Goal: Task Accomplishment & Management: Use online tool/utility

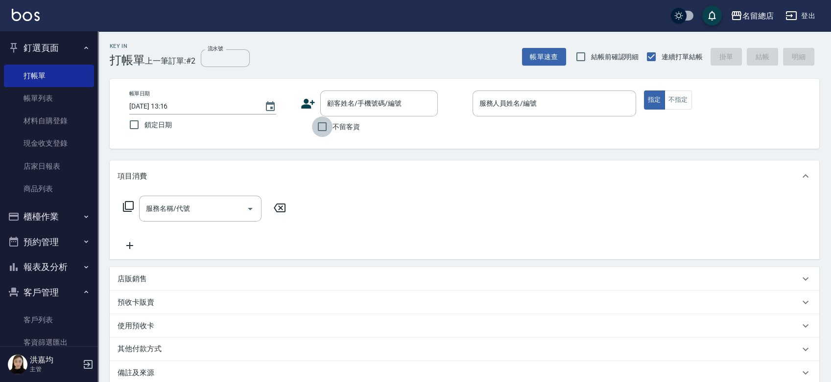
click at [321, 124] on input "不留客資" at bounding box center [322, 127] width 21 height 21
checkbox input "true"
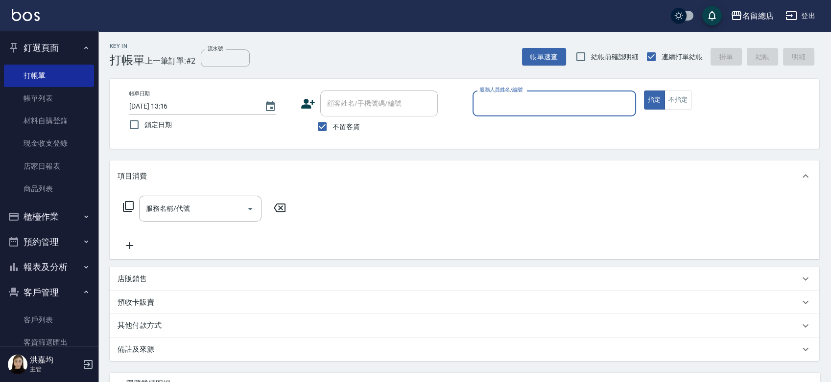
type input "ㄇ"
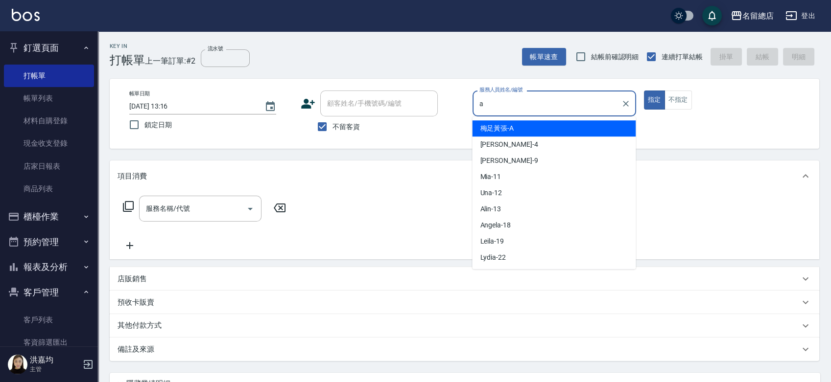
type input "梅足黃張-A"
type button "true"
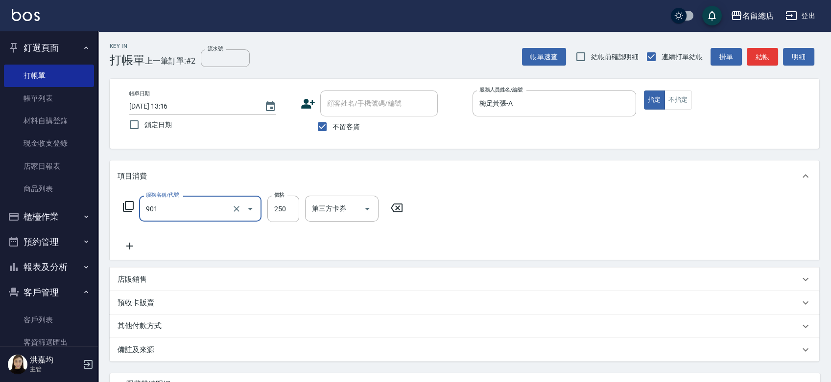
type input "手指甲女(901)"
type input "500"
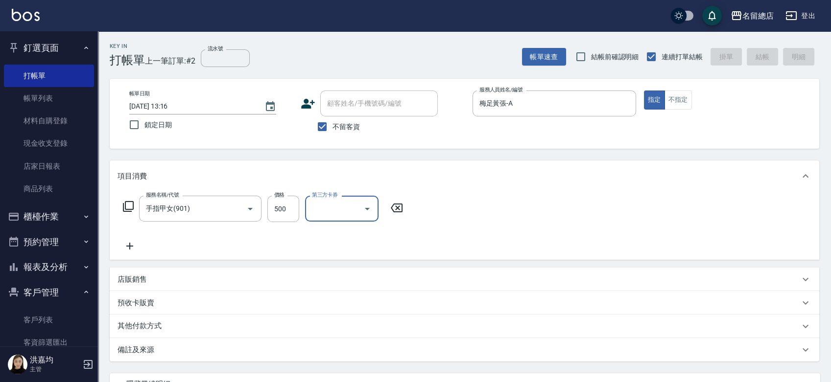
type input "[DATE] 14:12"
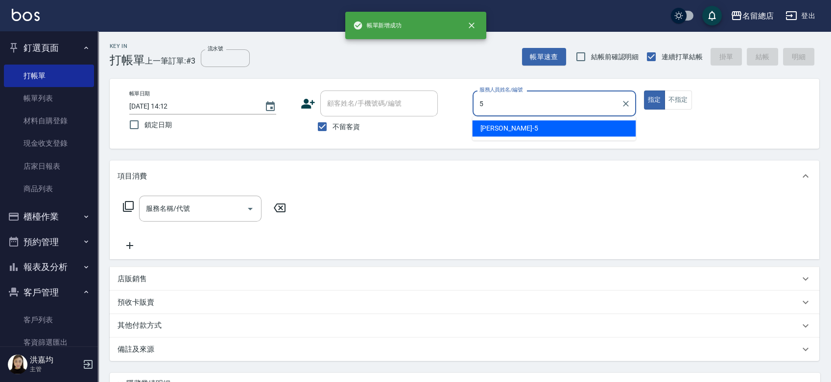
type input "[PERSON_NAME]-5"
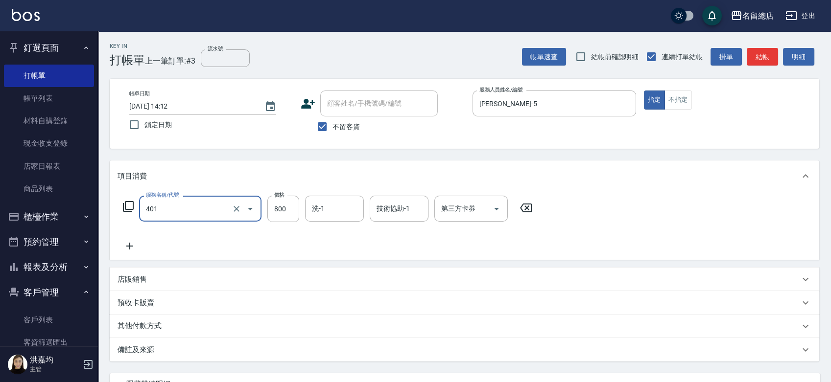
type input "自備護髮(401)"
type input "799"
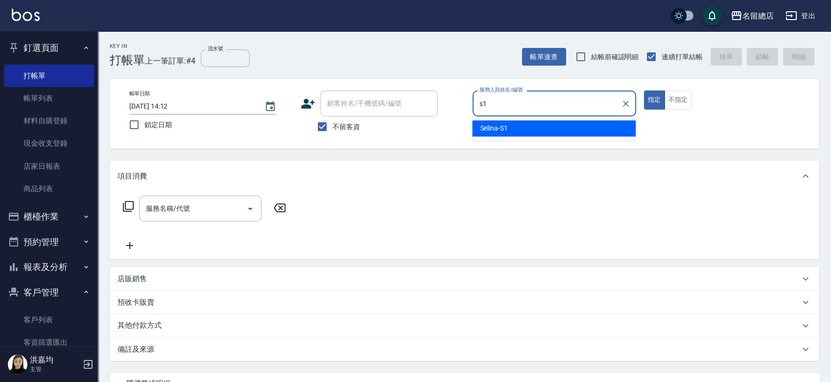
type input "Selina-S1"
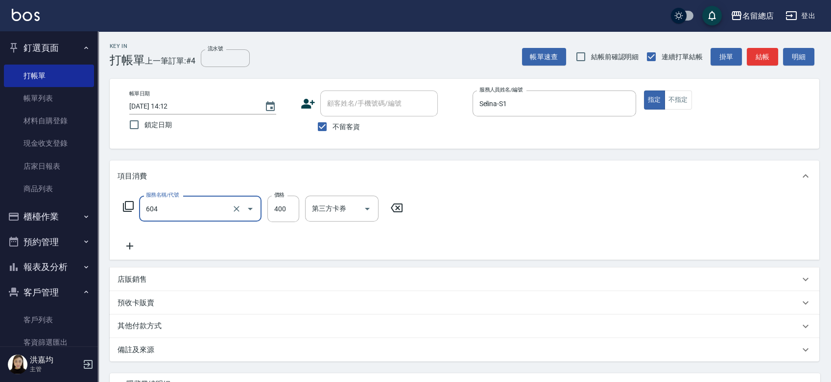
type input "健康洗髮(604)"
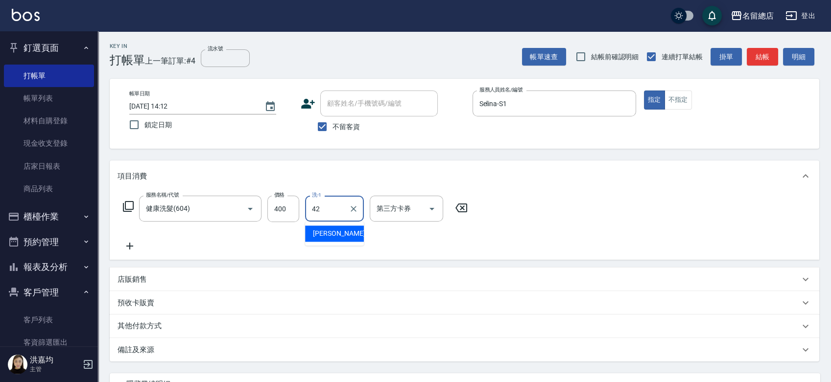
type input "[PERSON_NAME]-42"
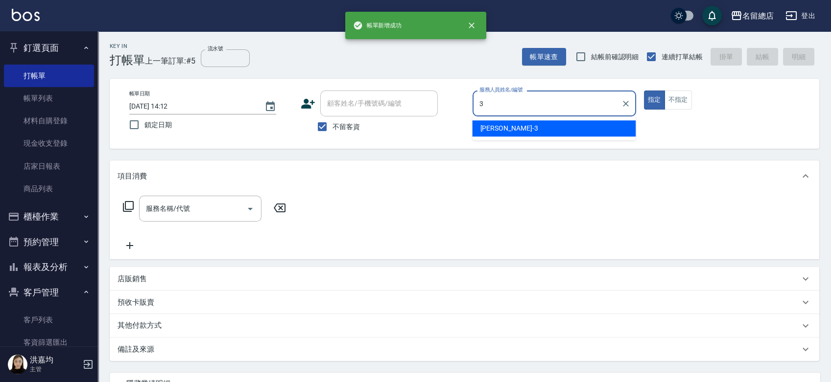
type input "芷涵-3"
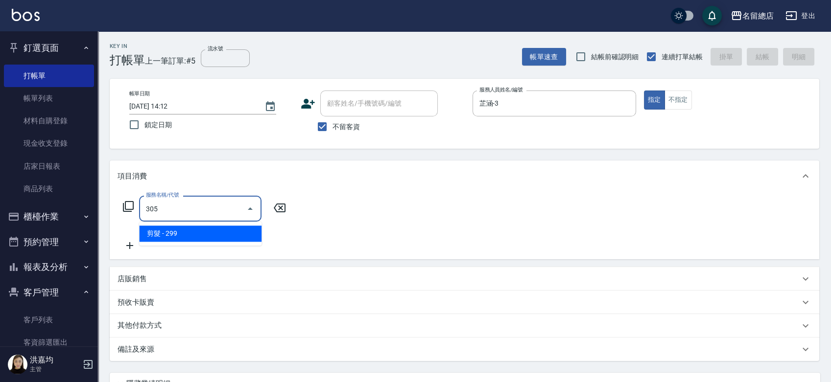
type input "剪髮(305)"
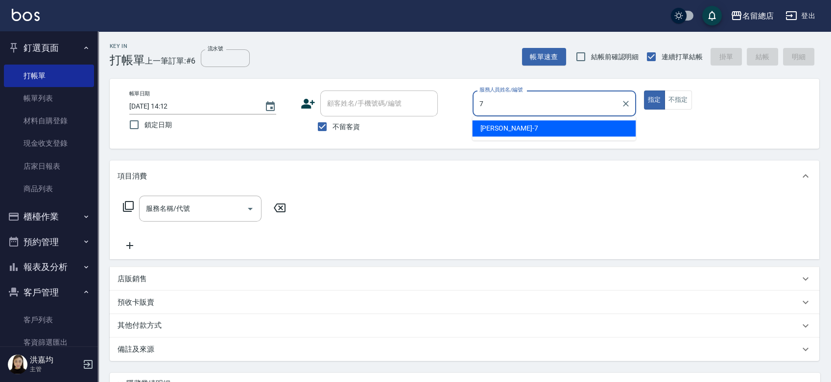
type input "Mick-7"
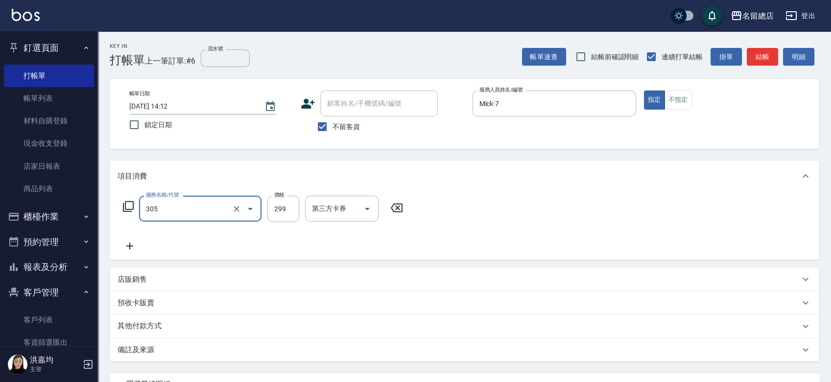
type input "剪髮(305)"
type input "500"
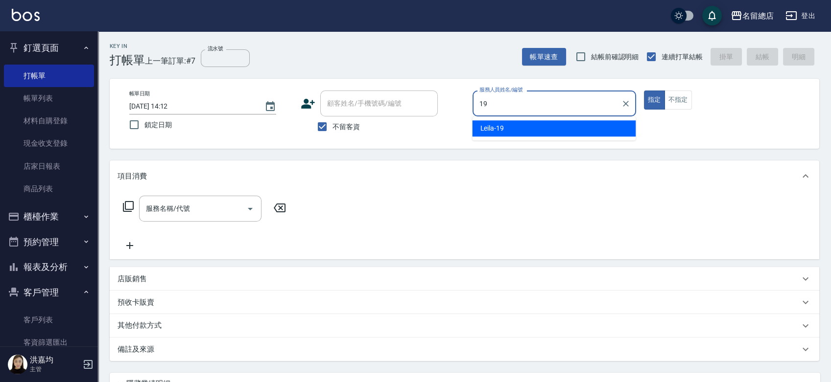
type input "Leila-19"
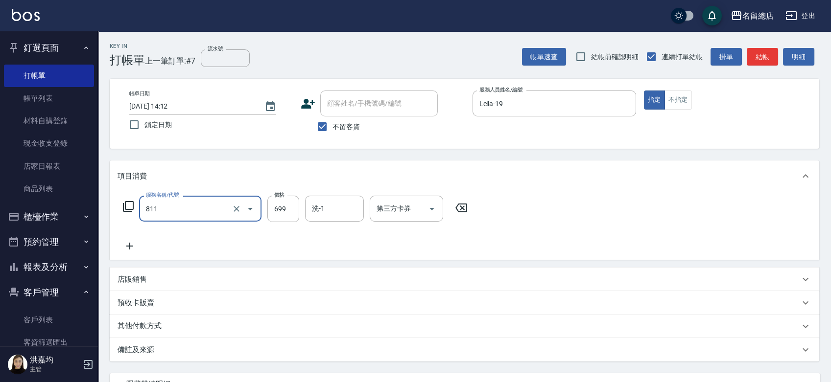
type input "洗+剪(811)"
type input "599"
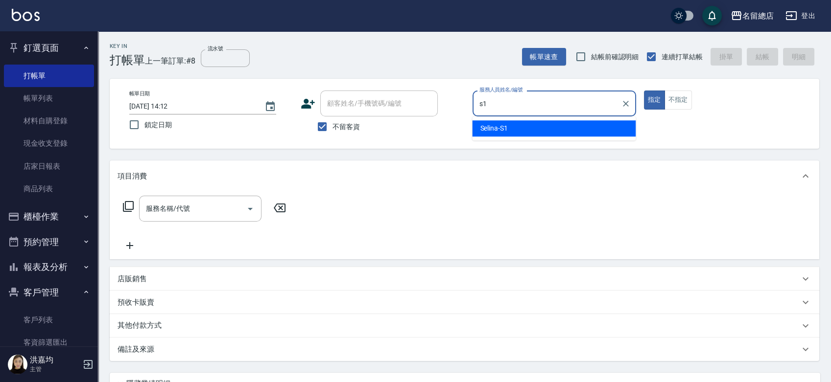
type input "Selina-S1"
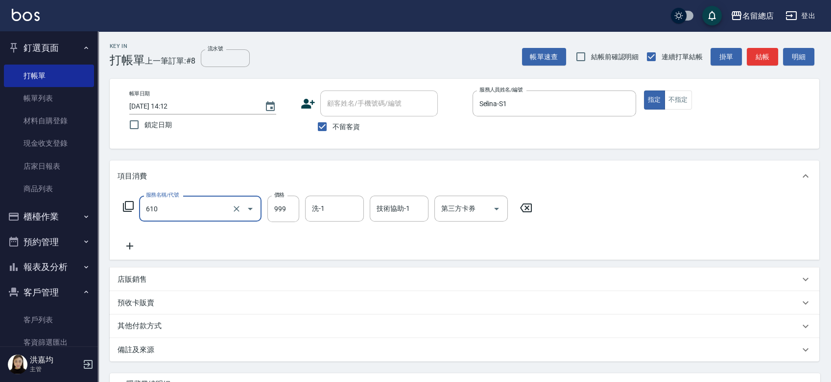
type input "頭皮SPA洗(610)"
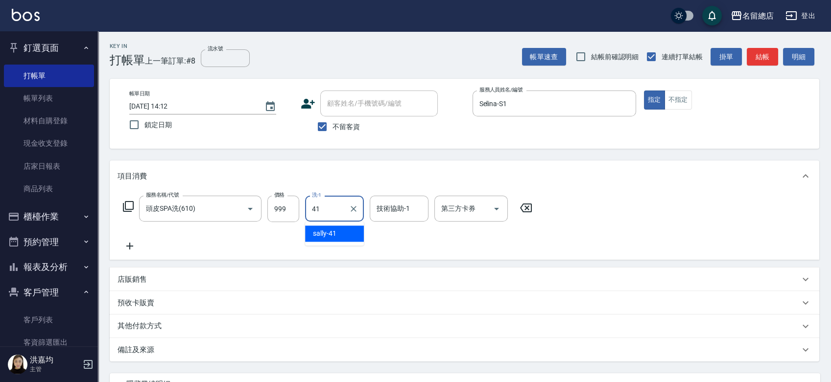
type input "sally-41"
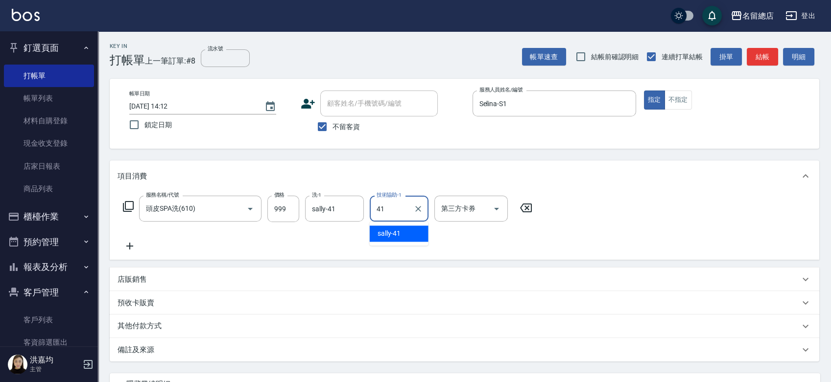
type input "sally-41"
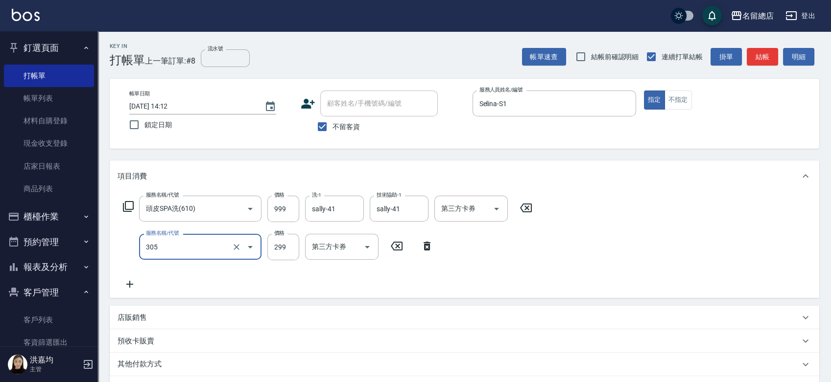
type input "剪髮(305)"
type input "400"
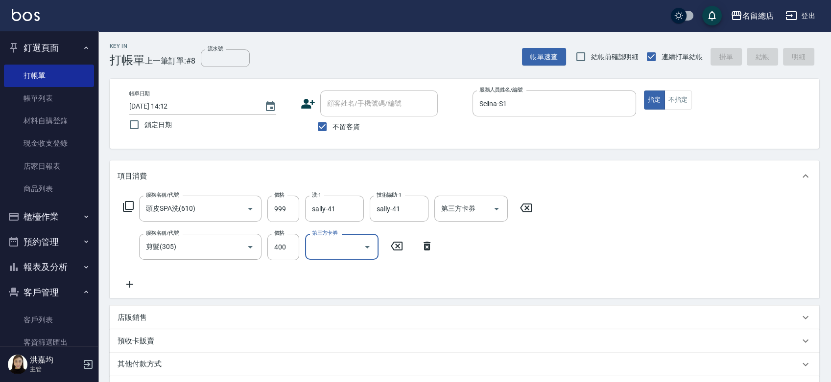
type input "[DATE] 14:13"
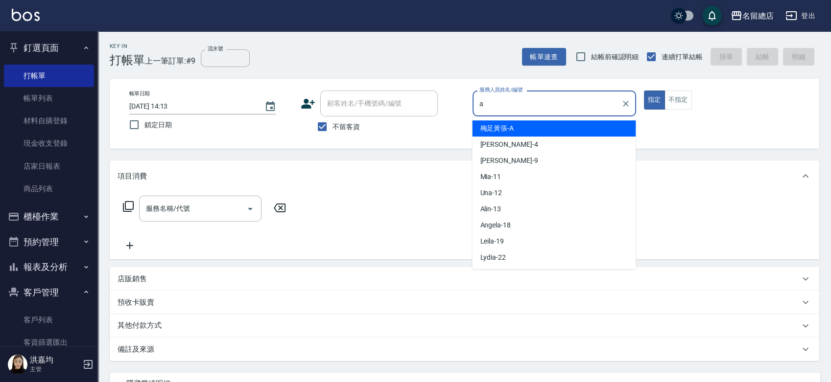
type input "梅足黃張-A"
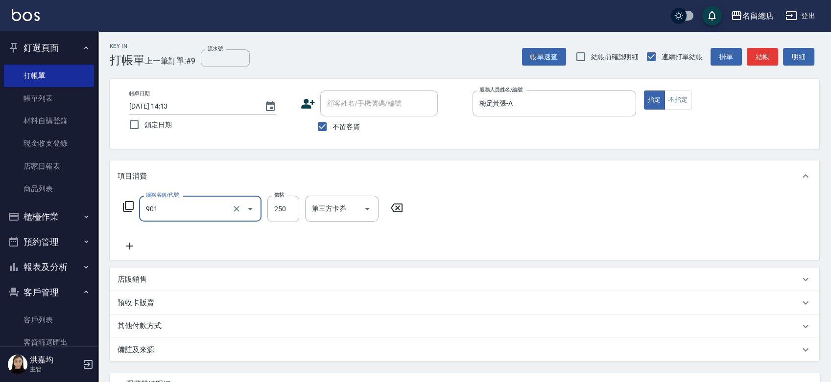
type input "手指甲女(901)"
type input "500"
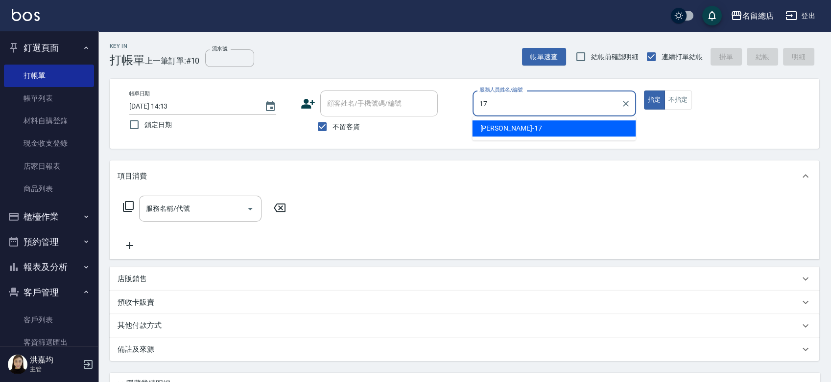
type input "[PERSON_NAME]-17"
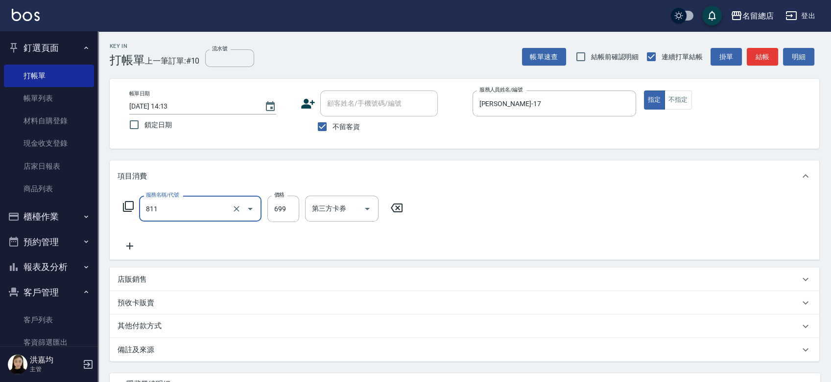
type input "洗+剪(811)"
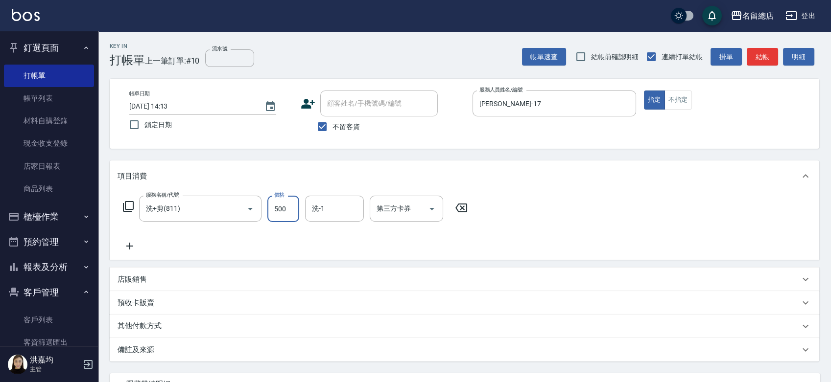
type input "500"
type input "sally-41"
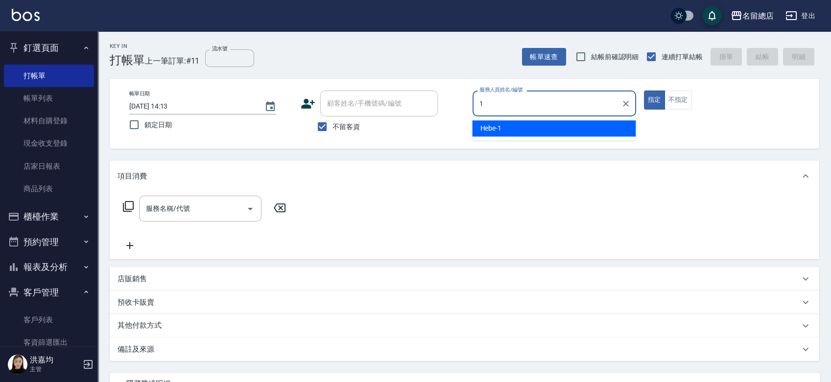
type input "Hebe-1"
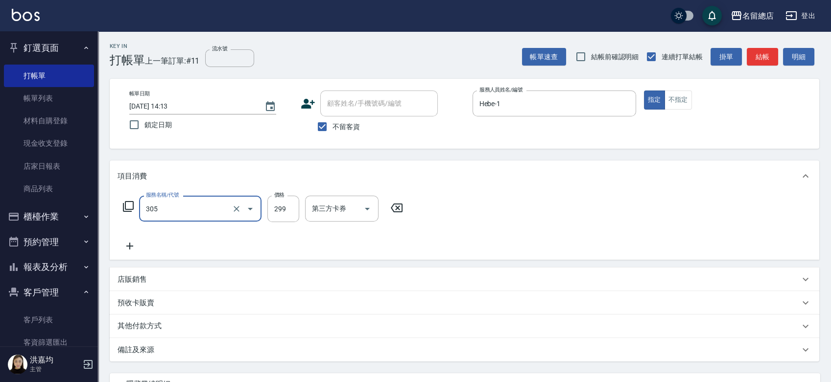
type input "剪髮(305)"
type input "400"
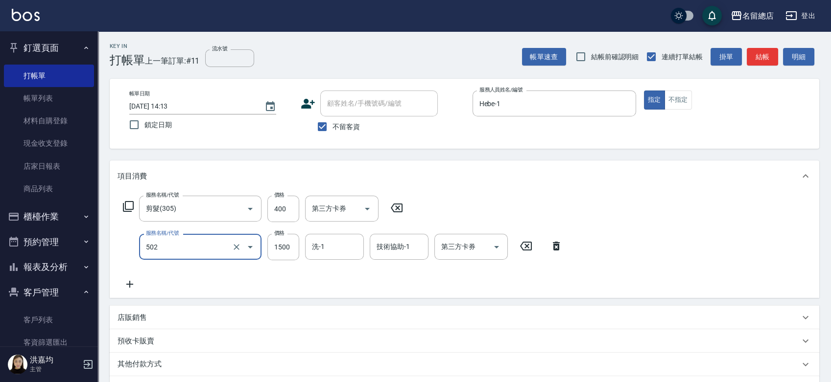
type input "染髮1500以上(502)"
type input "1499"
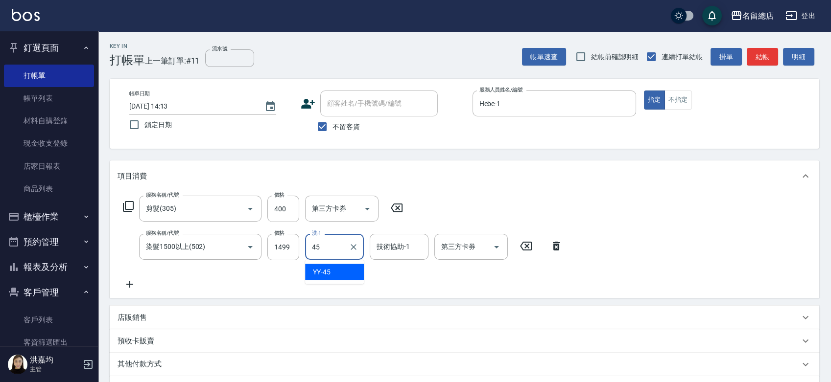
type input "YY-45"
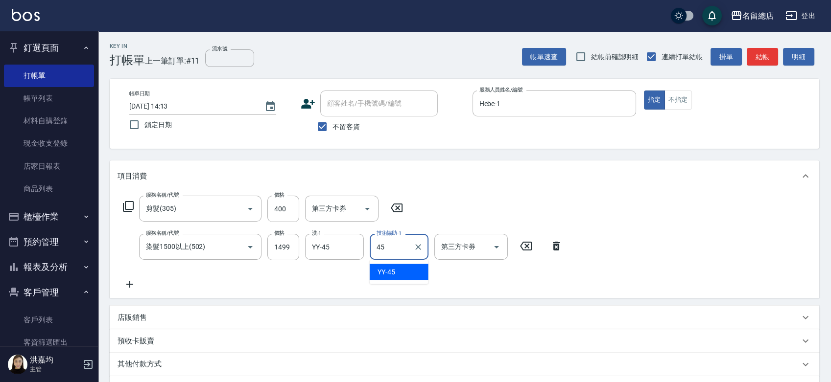
type input "YY-45"
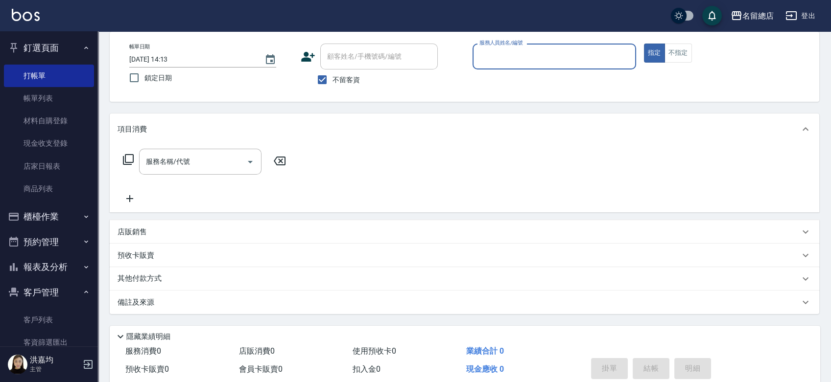
scroll to position [32, 0]
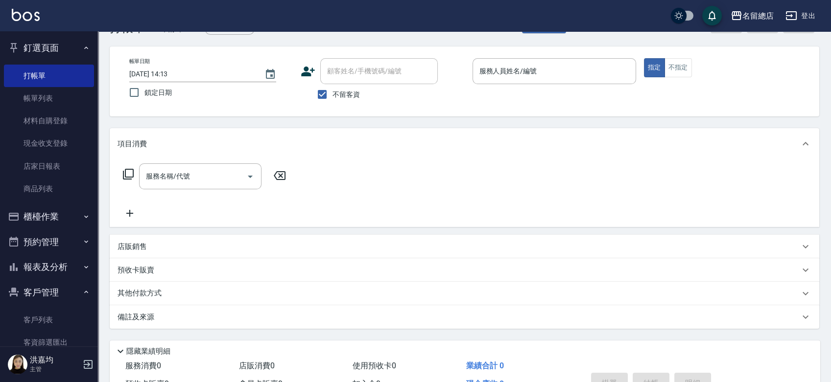
drag, startPoint x: 516, startPoint y: 59, endPoint x: 509, endPoint y: 66, distance: 9.7
click at [513, 61] on div "服務人員姓名/編號" at bounding box center [555, 71] width 164 height 26
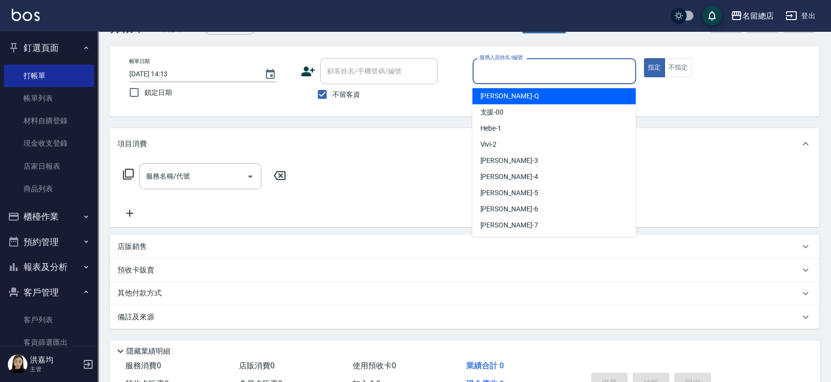
click at [505, 72] on input "服務人員姓名/編號" at bounding box center [554, 71] width 155 height 17
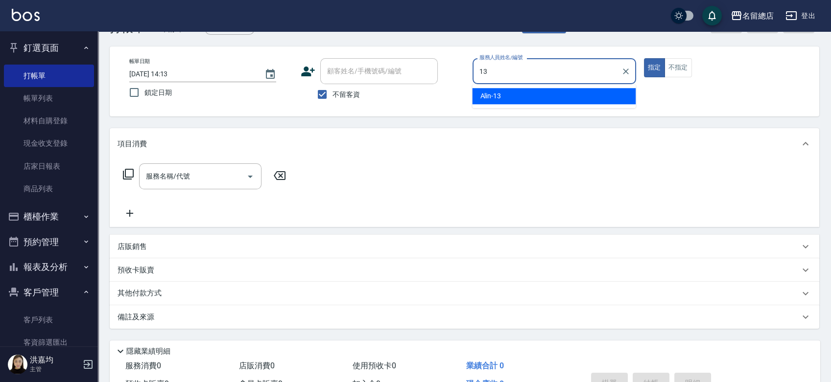
type input "Alin-13"
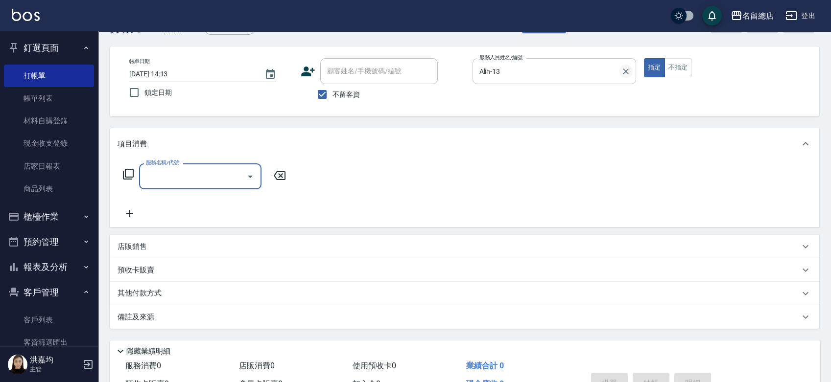
click at [627, 73] on icon "Clear" at bounding box center [626, 72] width 10 height 10
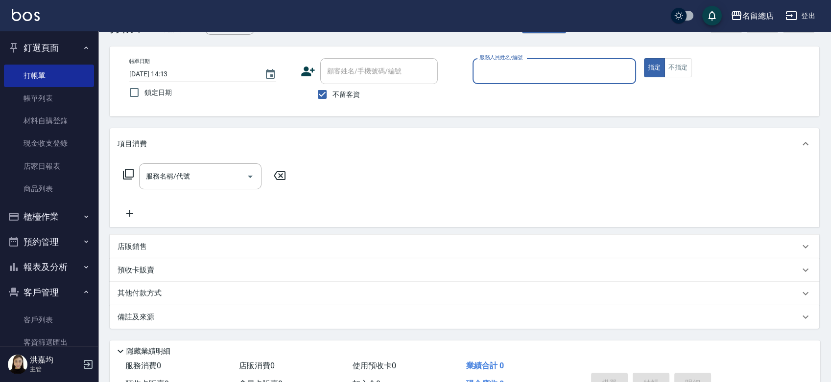
scroll to position [0, 0]
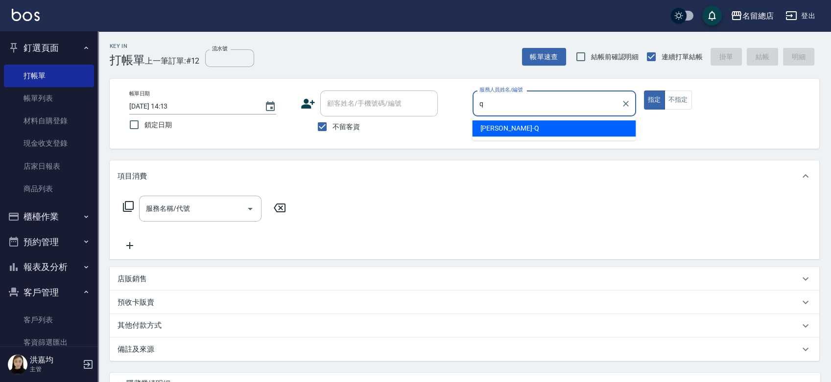
type input "[PERSON_NAME]"
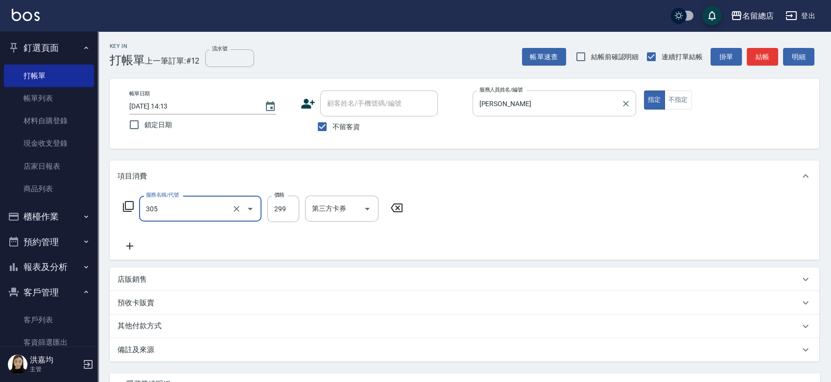
type input "剪髮(305)"
type input "400"
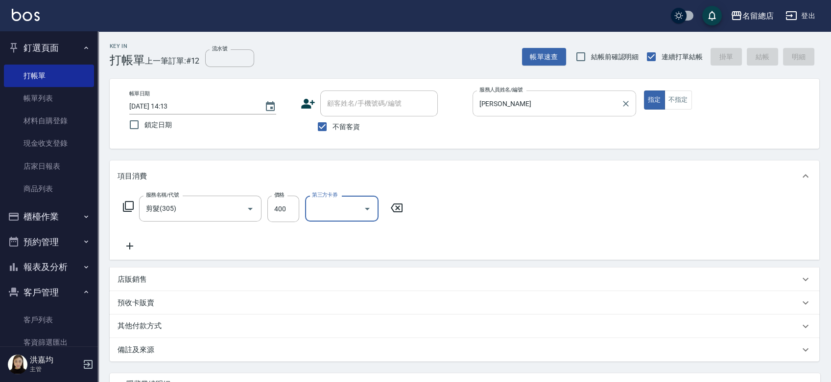
type input "[DATE] 14:14"
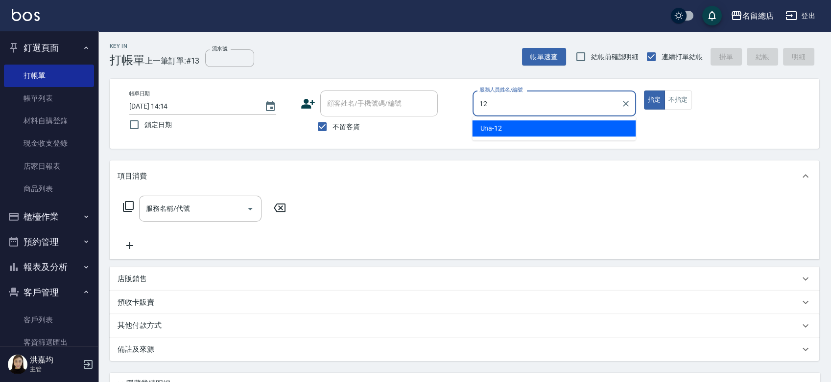
type input "Una-12"
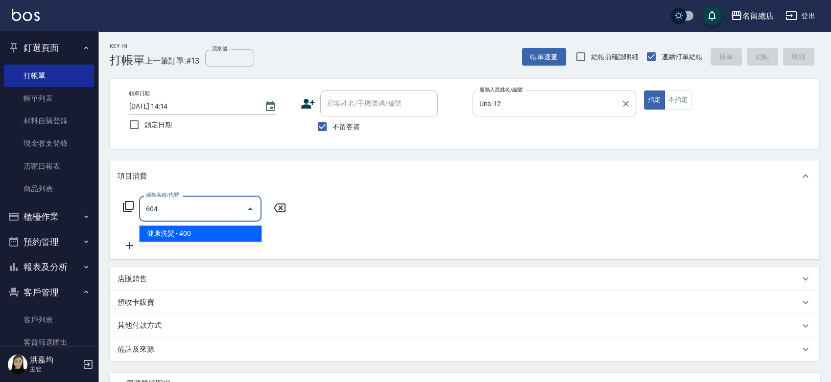
type input "健康洗髮(604)"
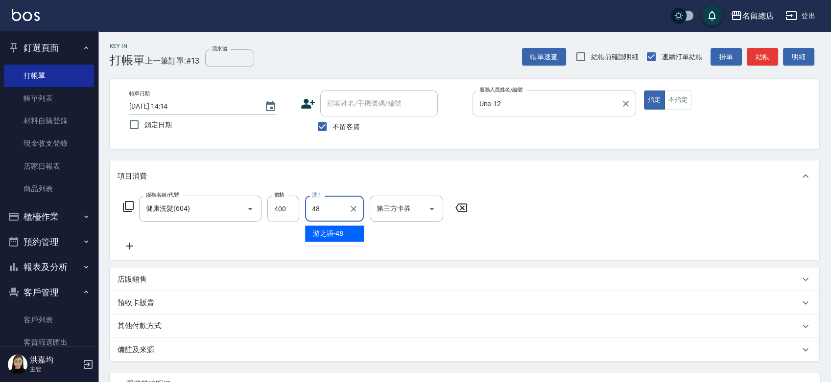
type input "游之語-48"
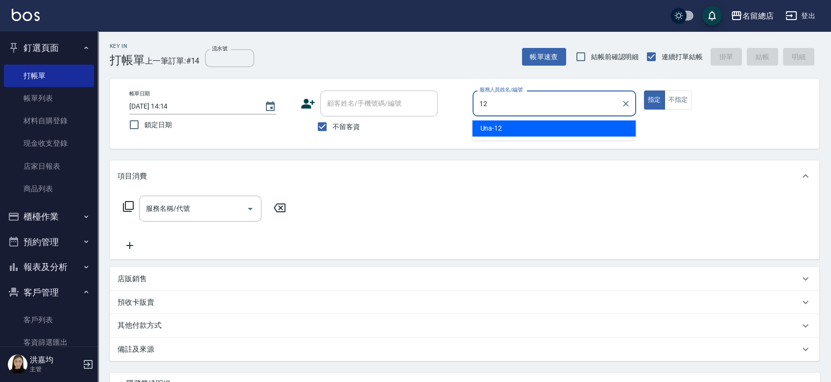
type input "Una-12"
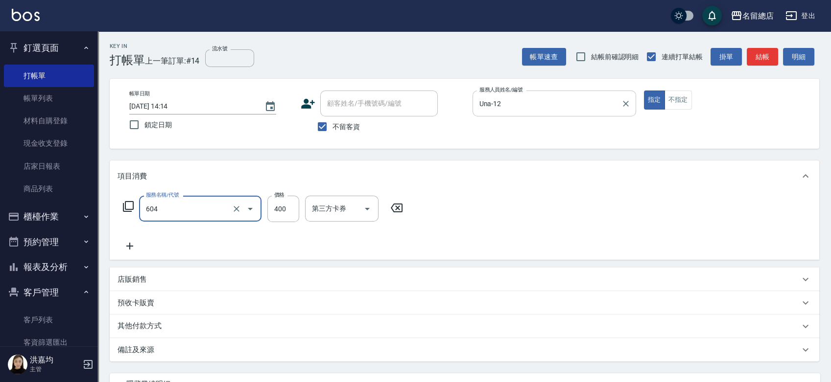
type input "健康洗髮(604)"
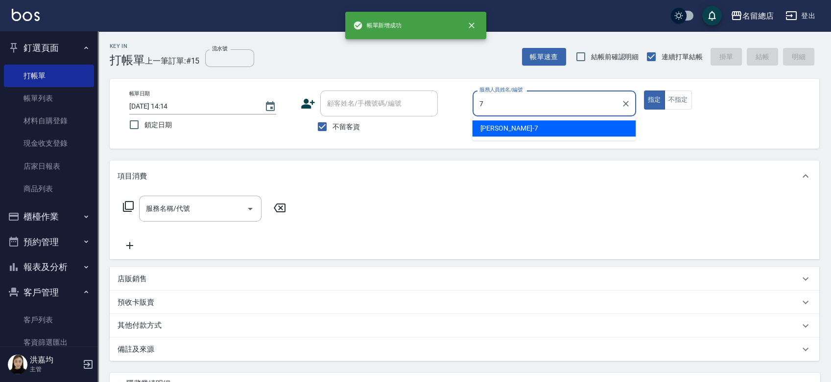
type input "Mick-7"
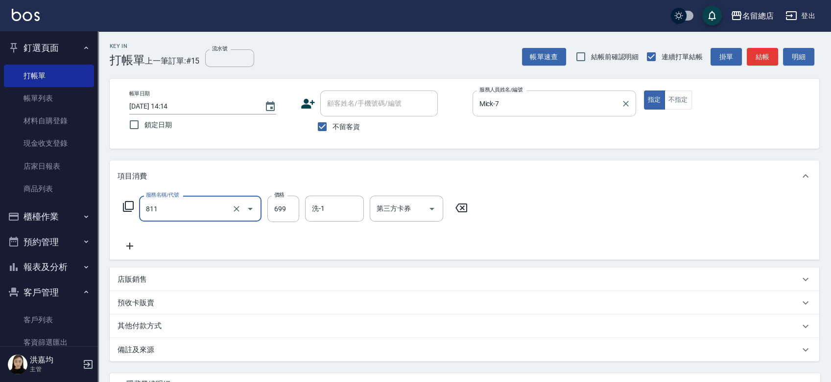
type input "洗+剪(811)"
type input "700"
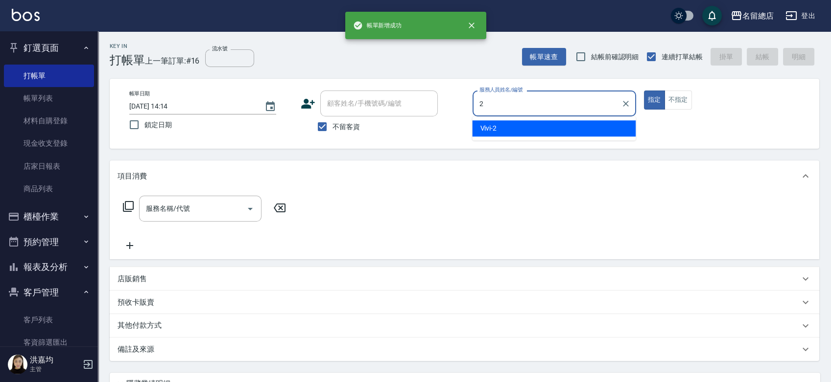
type input "Vivi-2"
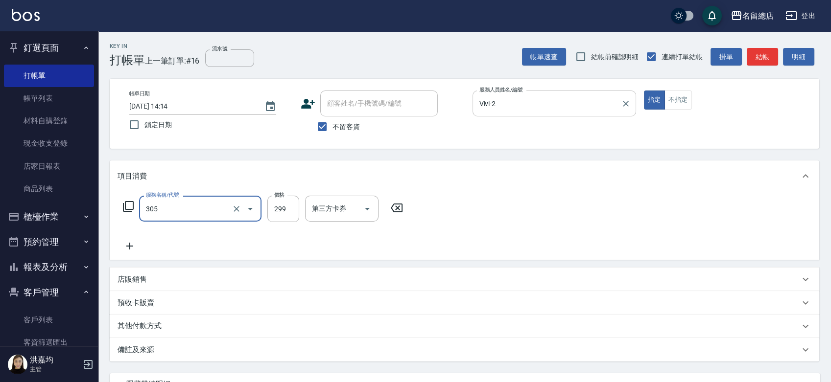
type input "剪髮(305)"
type input "700"
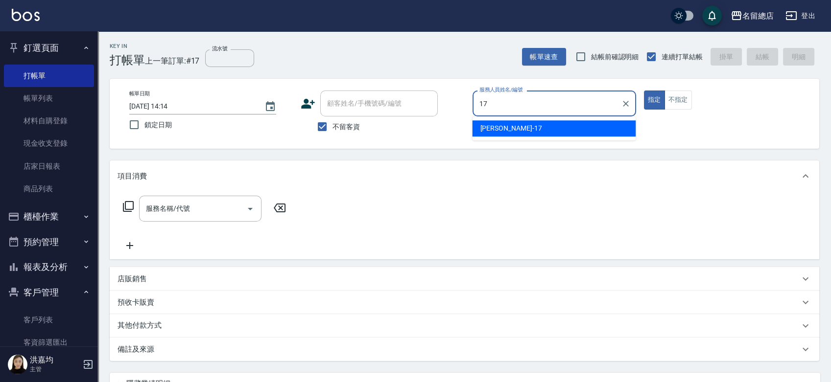
type input "[PERSON_NAME]-17"
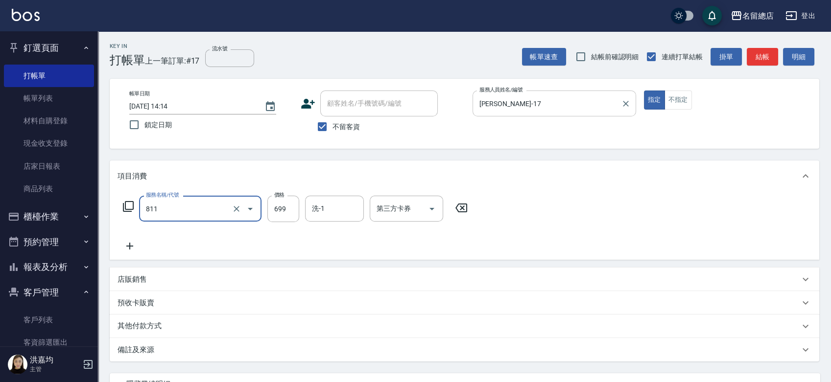
type input "洗+剪(811)"
type input "500"
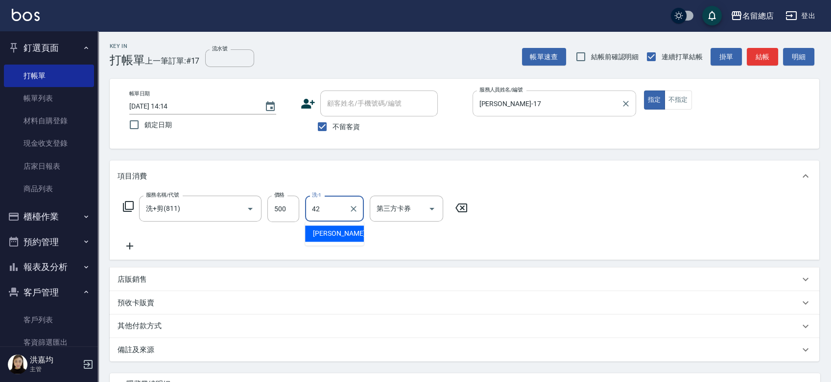
type input "[PERSON_NAME]-42"
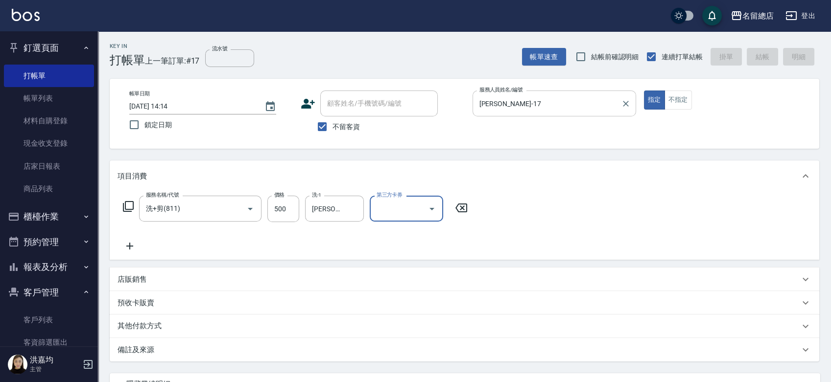
type input "[DATE] 14:15"
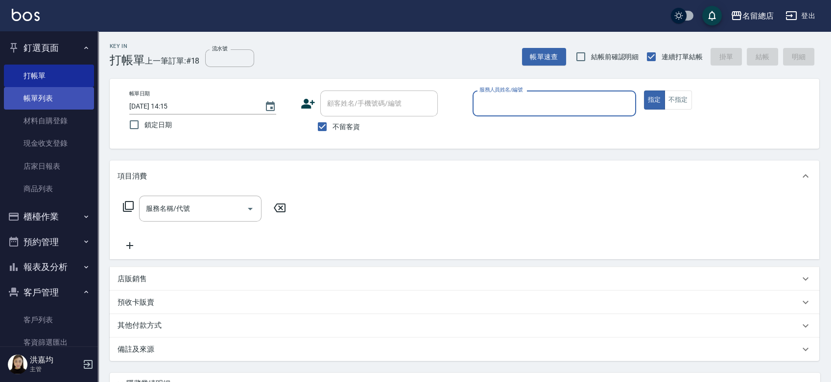
click at [54, 105] on link "帳單列表" at bounding box center [49, 98] width 90 height 23
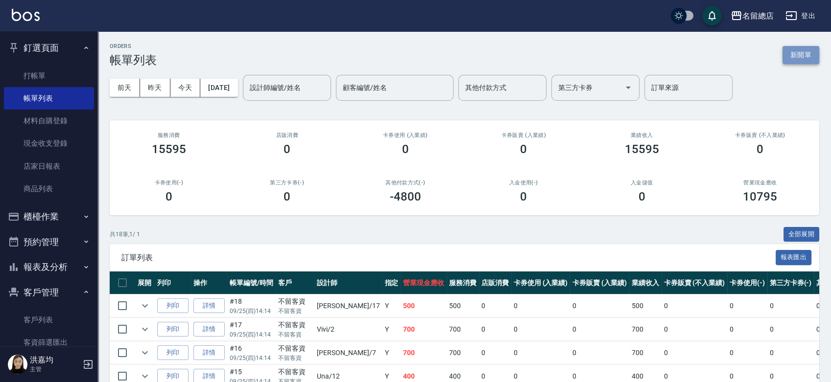
click at [798, 58] on button "新開單" at bounding box center [801, 55] width 37 height 18
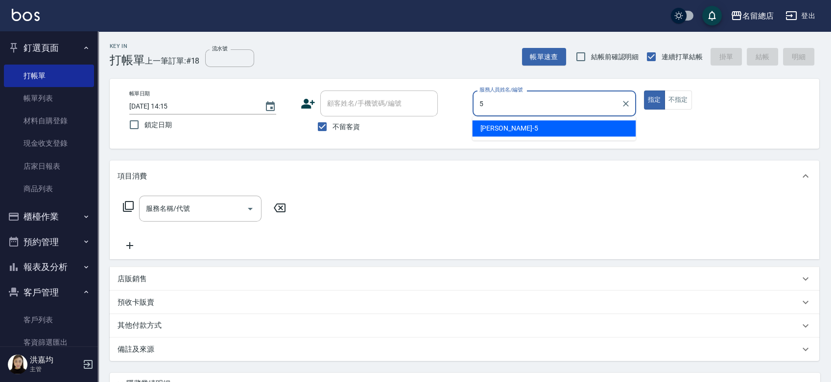
type input "[PERSON_NAME]-5"
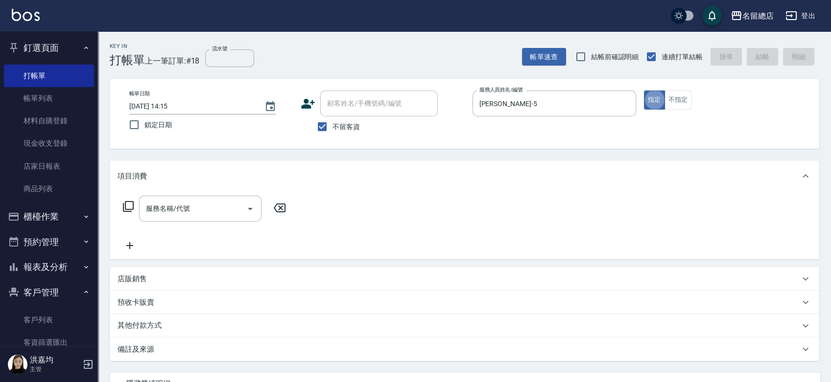
type button "true"
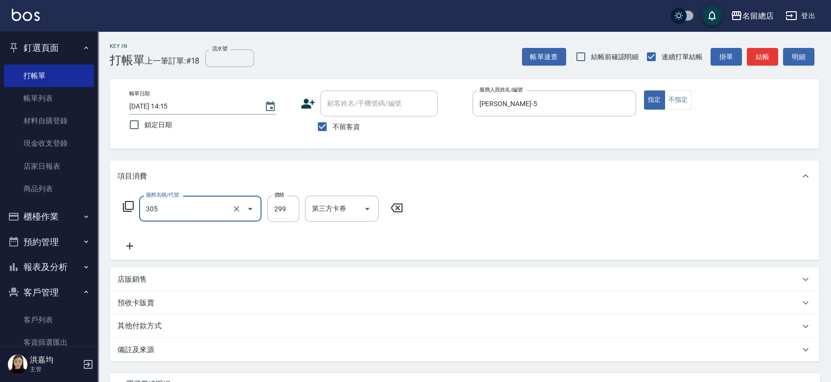
type input "剪髮(305)"
type input "400"
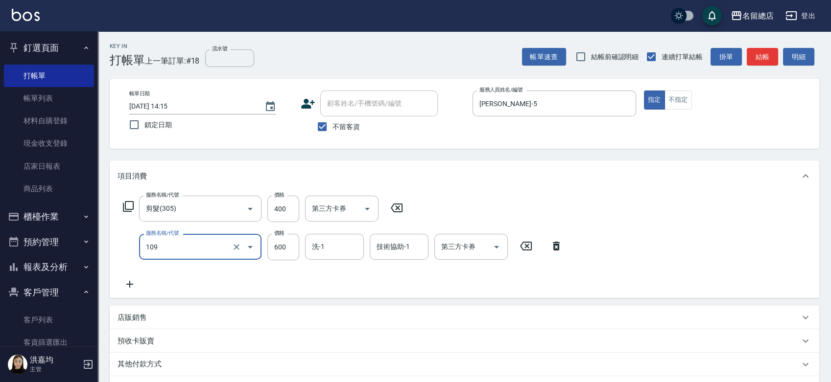
type input "寶齡頭皮600(109)"
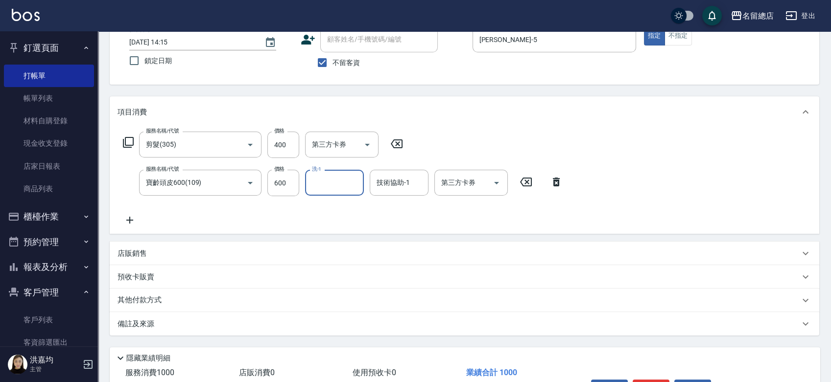
scroll to position [127, 0]
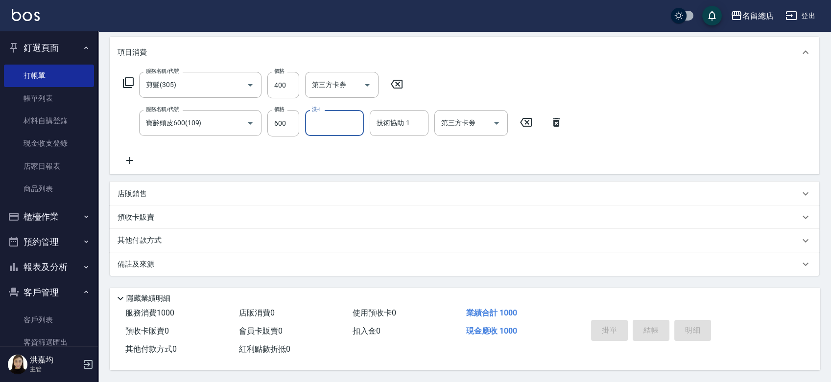
type input "[DATE] 14:20"
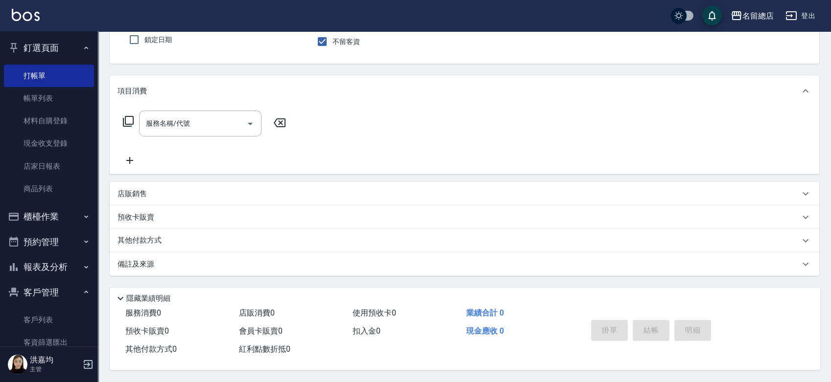
scroll to position [0, 0]
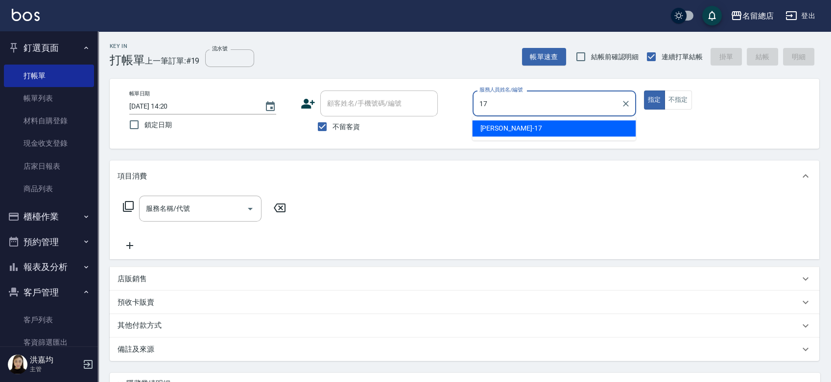
type input "[PERSON_NAME]-17"
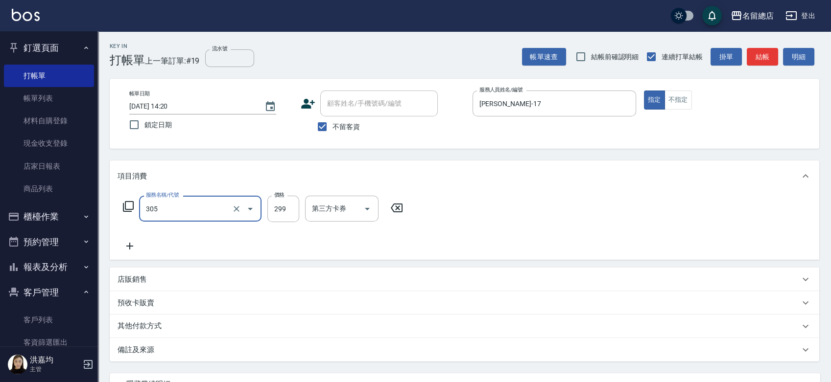
type input "剪髮(305)"
type input "300"
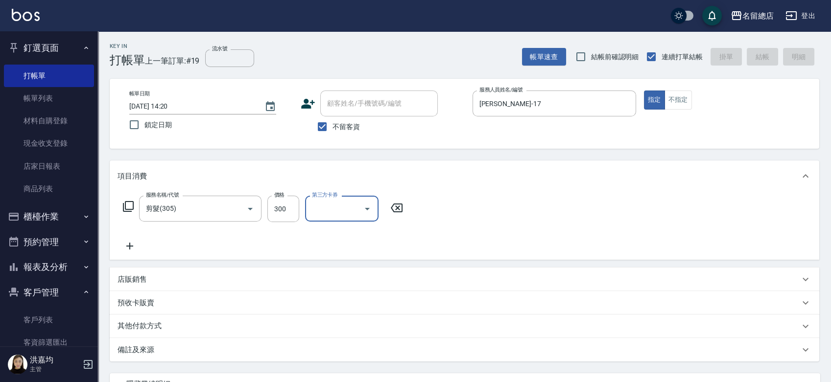
type input "[DATE] 14:38"
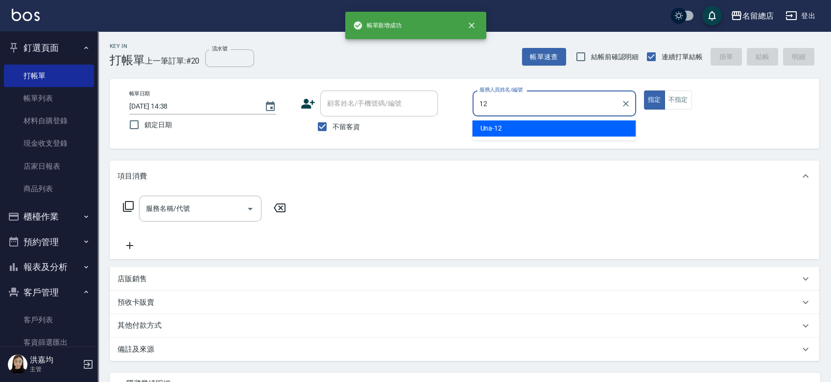
type input "Una-12"
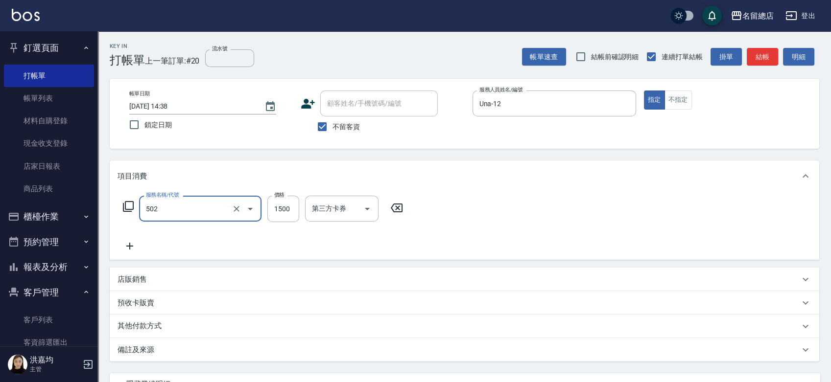
type input "染髮1500以上(502)"
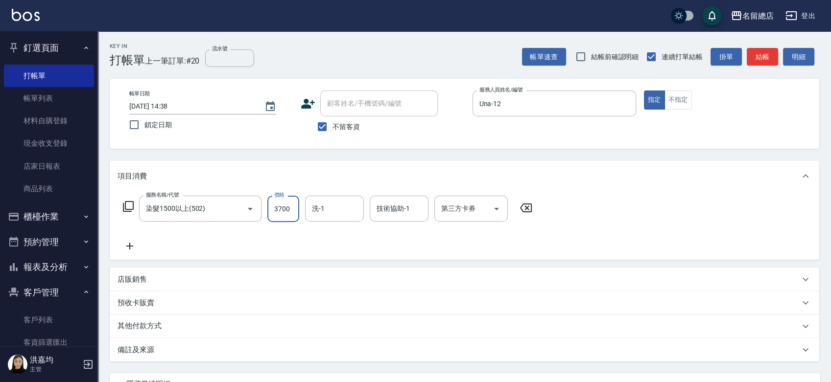
type input "3700"
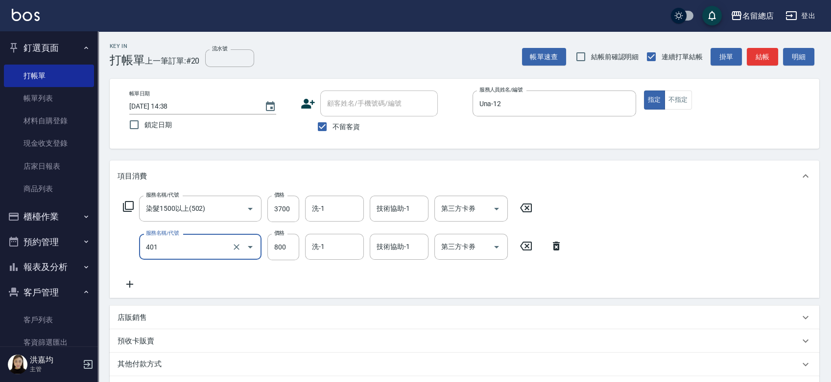
type input "自備護髮(401)"
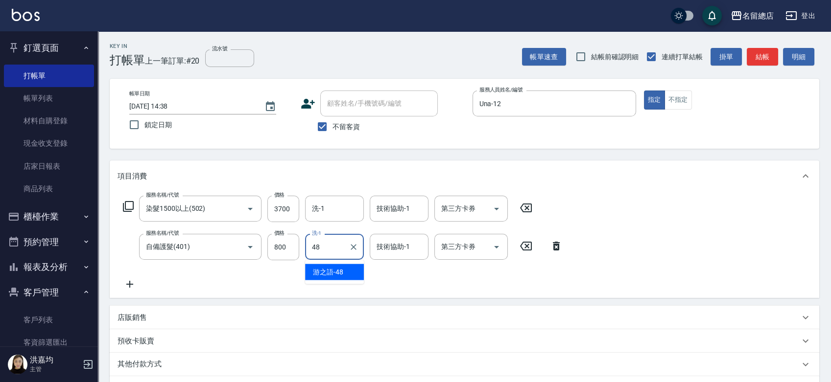
type input "游之語-48"
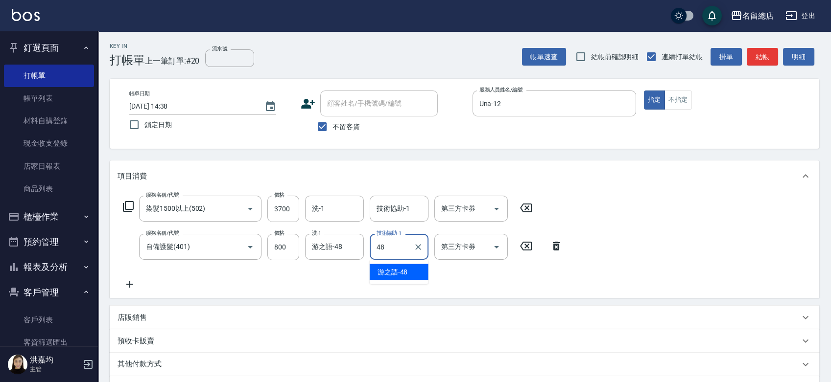
type input "游之語-48"
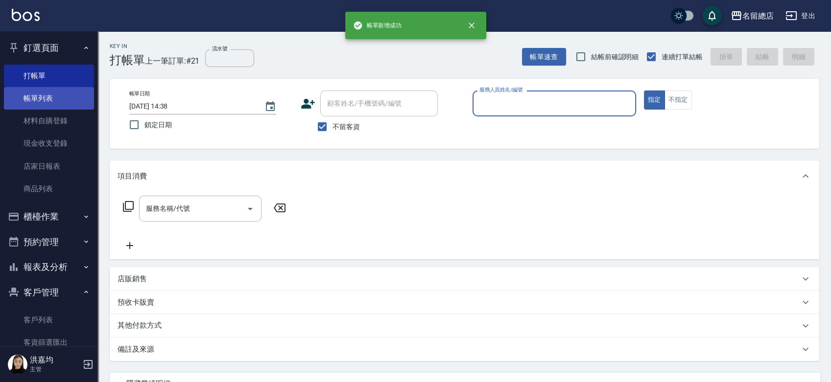
click at [44, 92] on link "帳單列表" at bounding box center [49, 98] width 90 height 23
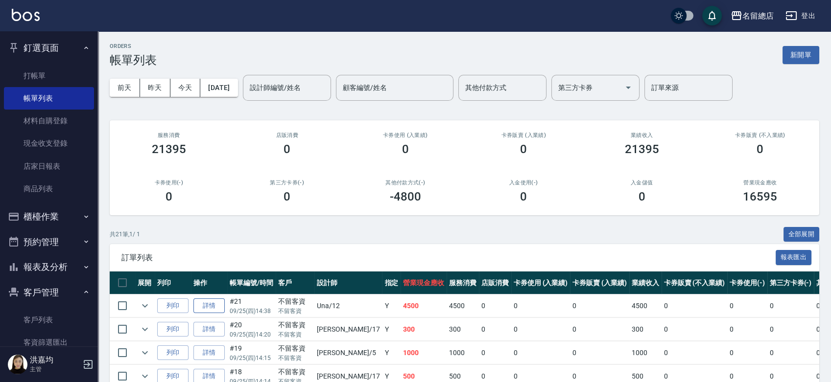
click at [203, 303] on link "詳情" at bounding box center [208, 306] width 31 height 15
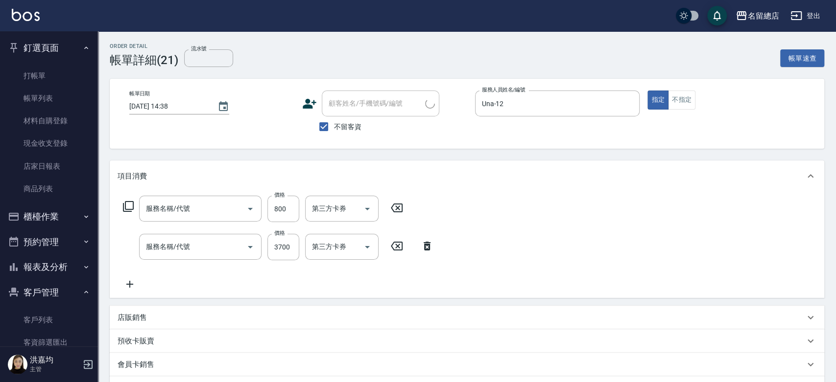
checkbox input "true"
type input "Una-12"
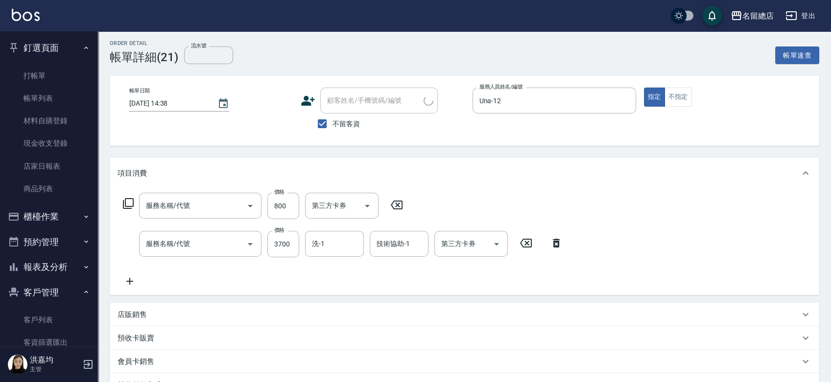
type input "自備護髮(401)"
type input "染髮1500以上(502)"
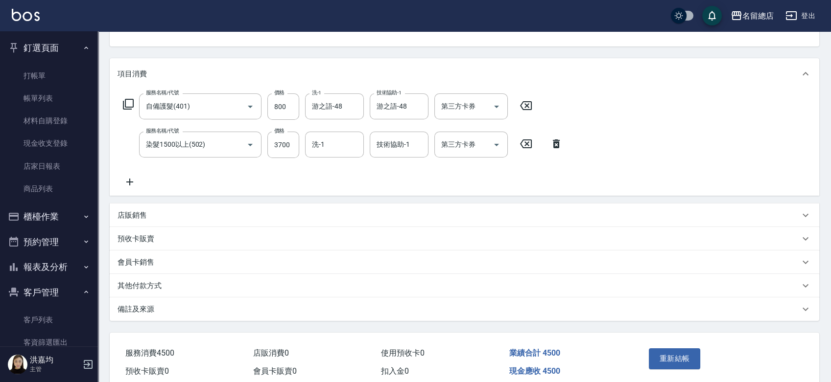
scroll to position [145, 0]
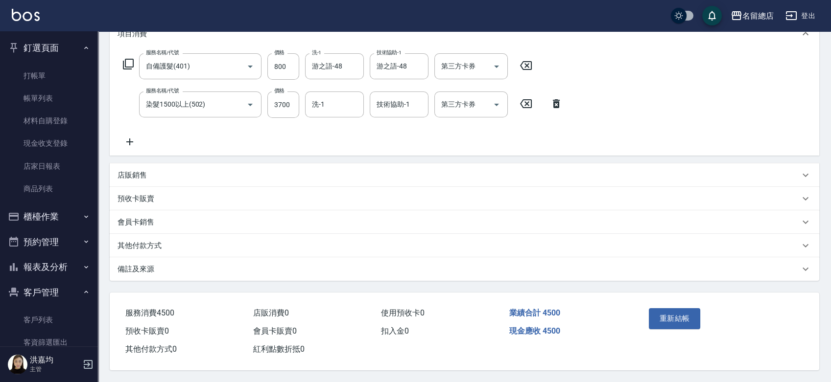
click at [143, 241] on p "其他付款方式" at bounding box center [140, 246] width 44 height 10
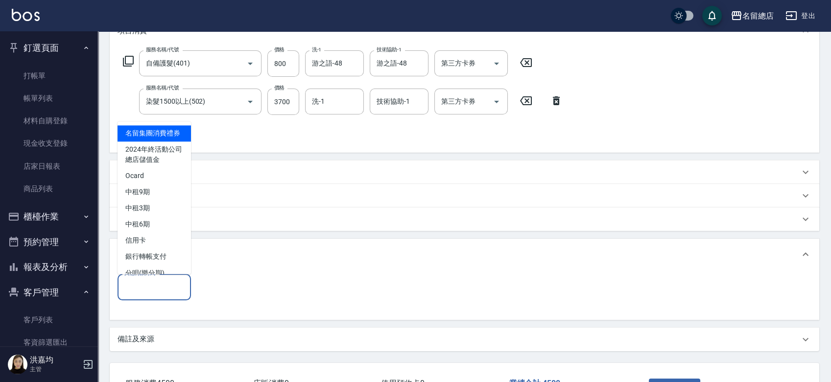
click at [153, 286] on input "其他付款方式" at bounding box center [154, 287] width 65 height 17
click at [161, 265] on span "銀行轉帳支付" at bounding box center [154, 257] width 73 height 16
type input "銀行轉帳支付"
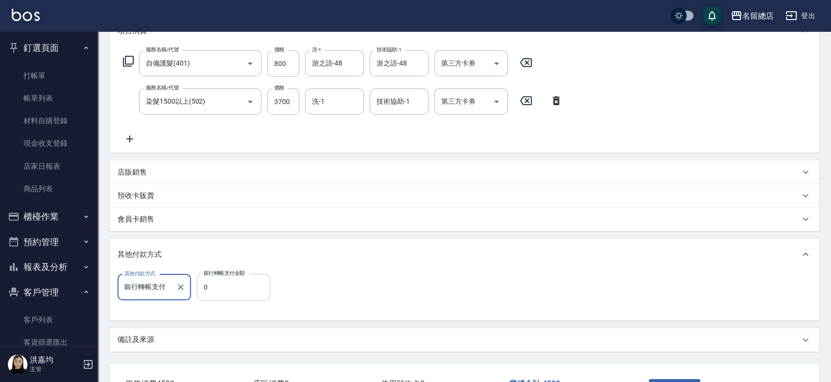
click at [221, 285] on input "0" at bounding box center [233, 287] width 73 height 26
type input "4500"
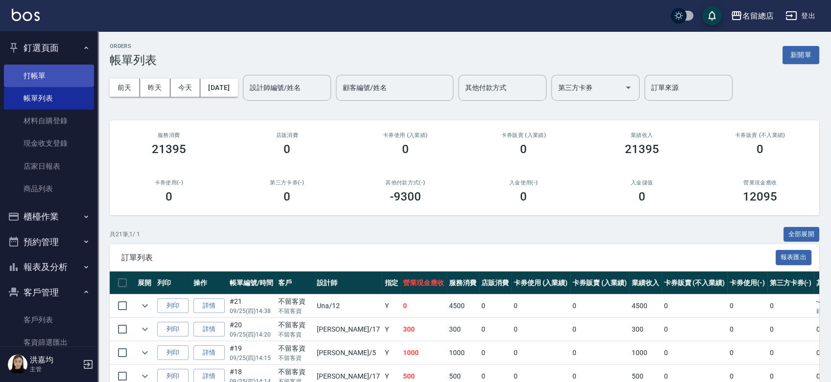
click at [39, 72] on link "打帳單" at bounding box center [49, 76] width 90 height 23
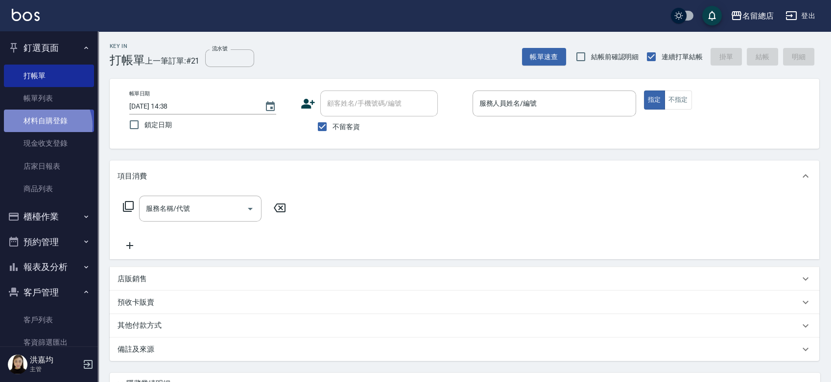
click at [45, 126] on link "材料自購登錄" at bounding box center [49, 121] width 90 height 23
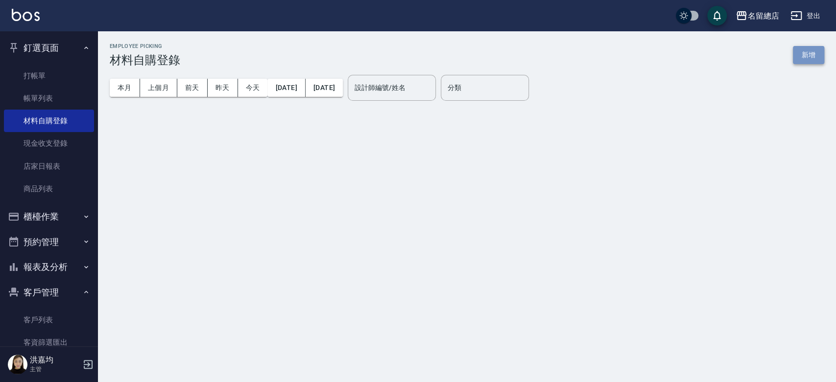
click at [807, 54] on button "新增" at bounding box center [808, 55] width 31 height 18
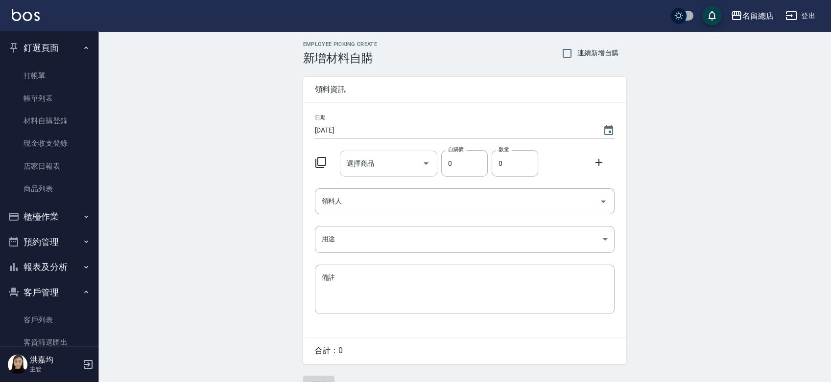
click at [374, 161] on input "選擇商品" at bounding box center [381, 163] width 74 height 17
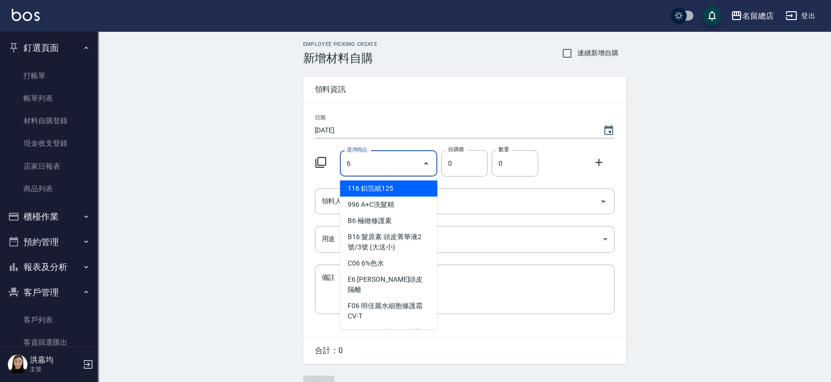
type input "6%色水"
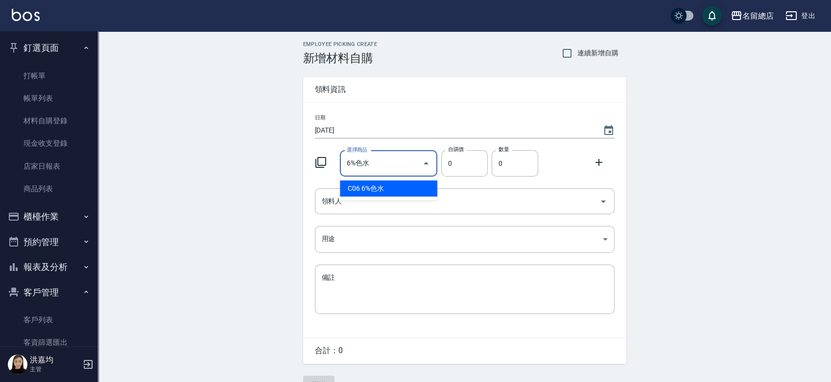
click at [416, 184] on li "C06 6%色水" at bounding box center [388, 189] width 97 height 16
type input "105"
type input "1"
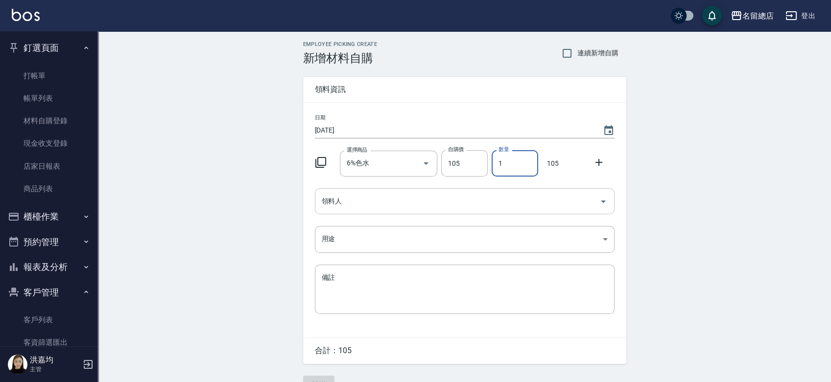
click at [387, 202] on input "領料人" at bounding box center [457, 201] width 276 height 17
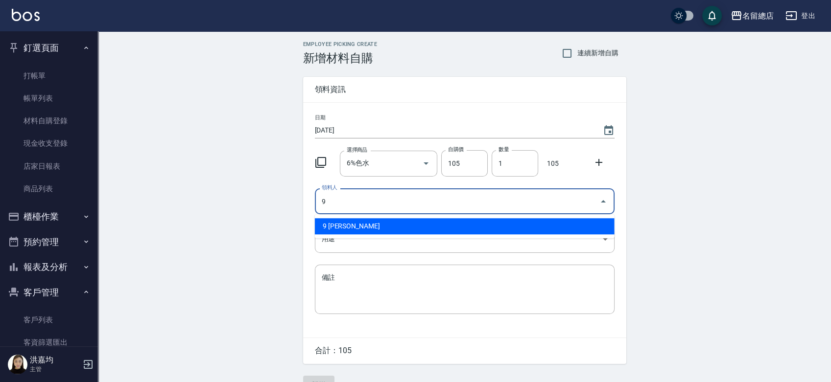
click at [387, 228] on li "9 [PERSON_NAME]" at bounding box center [465, 226] width 300 height 16
type input "9 [PERSON_NAME]"
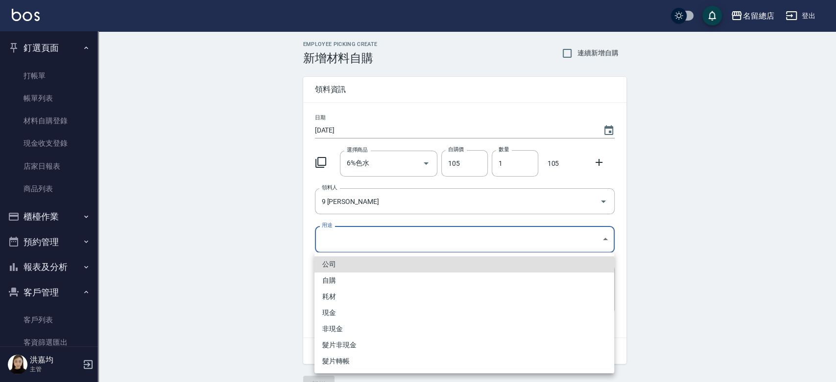
click at [384, 238] on body "名留總店 登出 釘選頁面 打帳單 帳單列表 材料自購登錄 現金收支登錄 店家日報表 商品列表 櫃檯作業 打帳單 帳單列表 掛單列表 營業儀表板 現金收支登錄 …" at bounding box center [418, 202] width 836 height 404
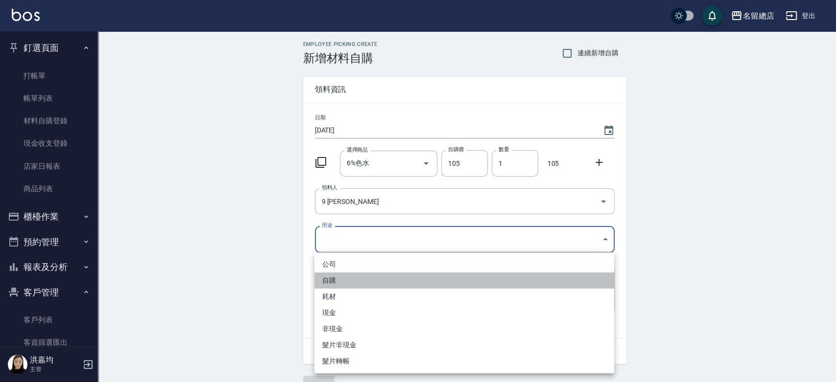
click at [346, 284] on li "自購" at bounding box center [464, 281] width 300 height 16
type input "自購"
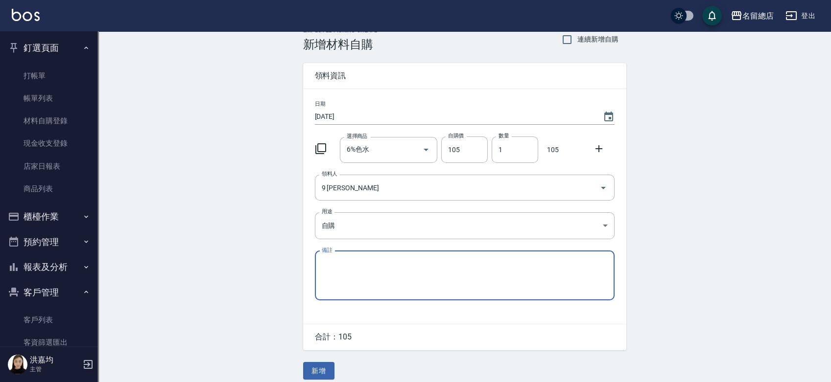
scroll to position [22, 0]
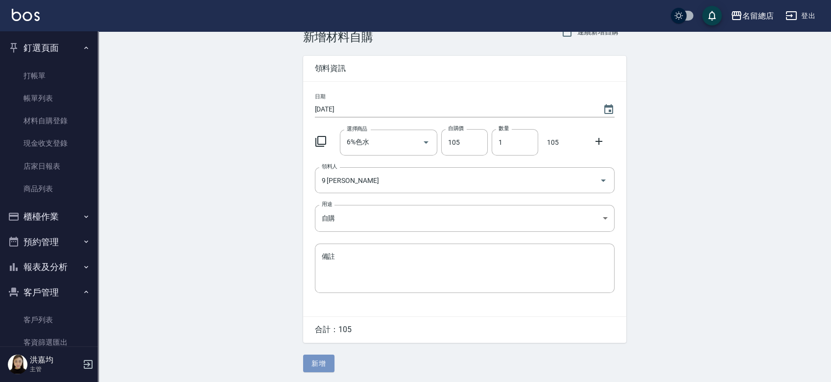
click at [310, 367] on button "新增" at bounding box center [318, 364] width 31 height 18
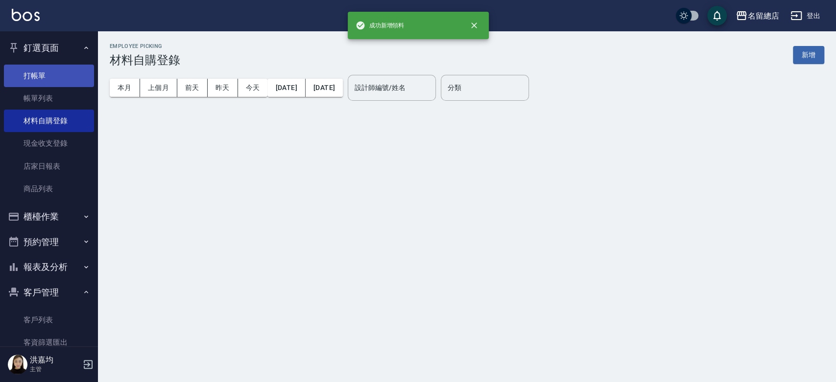
click at [52, 73] on link "打帳單" at bounding box center [49, 76] width 90 height 23
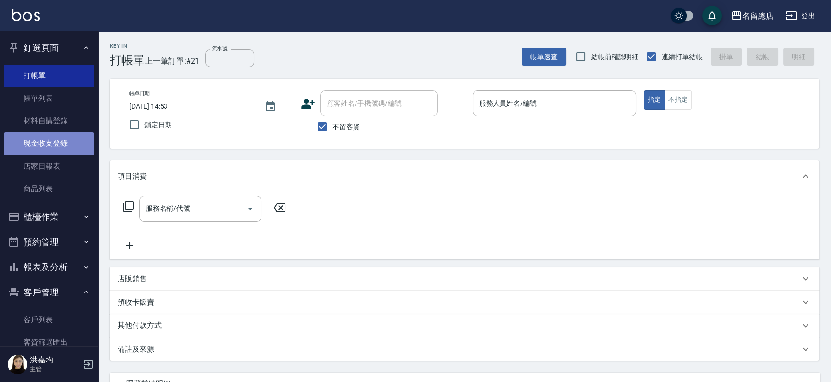
click at [50, 144] on link "現金收支登錄" at bounding box center [49, 143] width 90 height 23
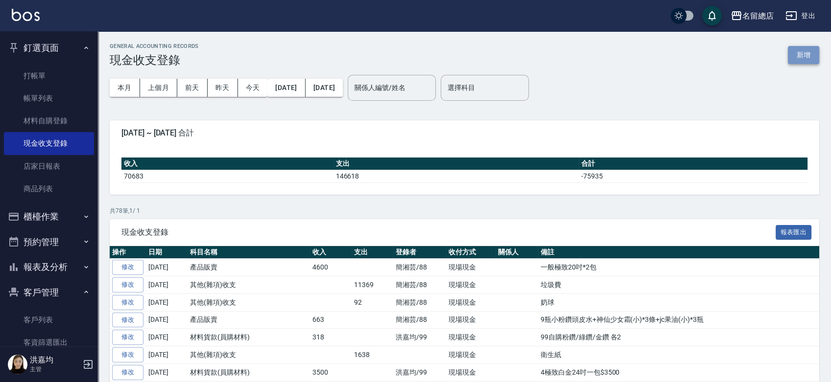
click at [799, 52] on button "新增" at bounding box center [803, 55] width 31 height 18
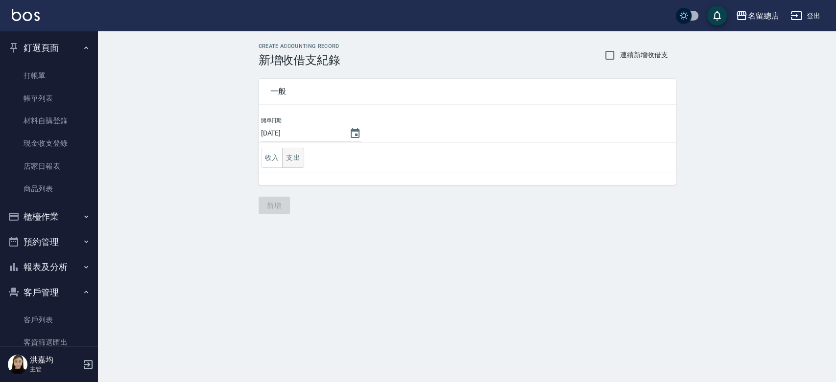
click at [288, 160] on button "支出" at bounding box center [293, 158] width 22 height 20
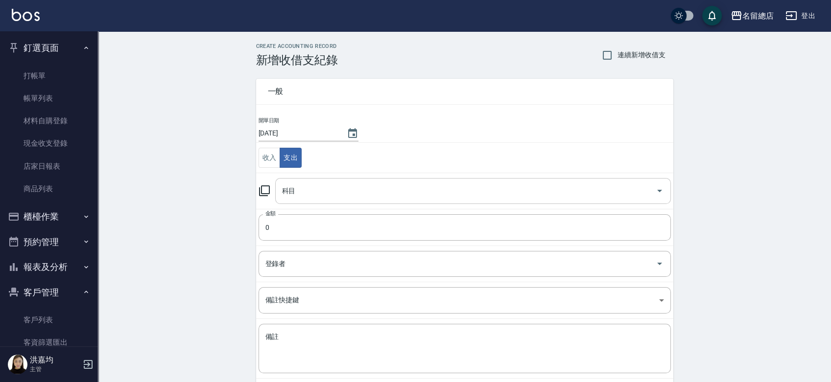
click at [307, 192] on input "科目" at bounding box center [466, 191] width 372 height 17
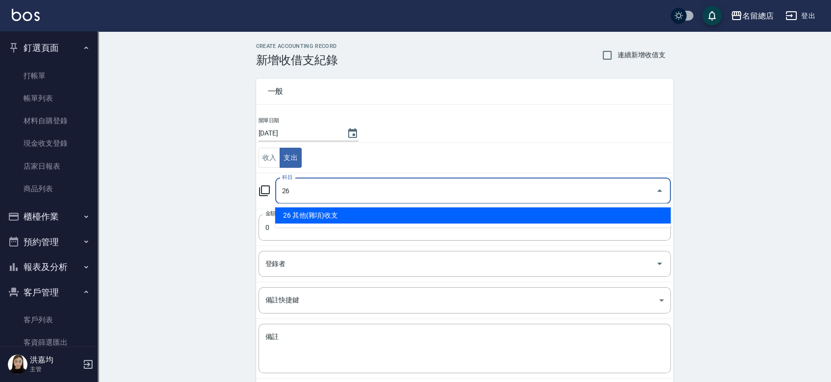
click at [341, 215] on li "26 其他(雜項)收支" at bounding box center [473, 216] width 396 height 16
type input "26 其他(雜項)收支"
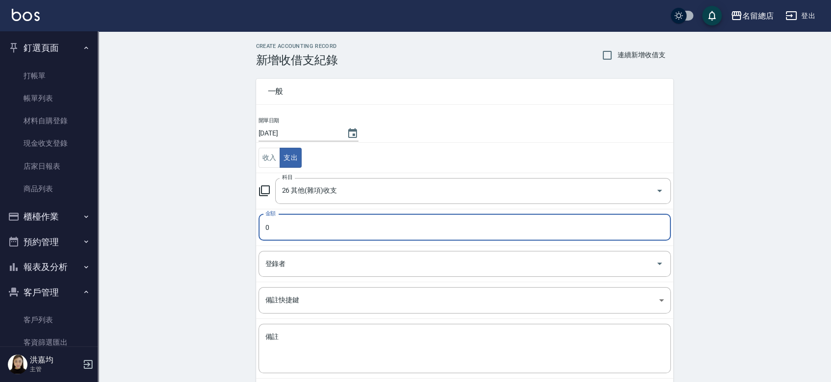
click at [303, 239] on input "0" at bounding box center [465, 228] width 412 height 26
type input "02400"
click at [293, 267] on input "登錄者" at bounding box center [457, 264] width 389 height 17
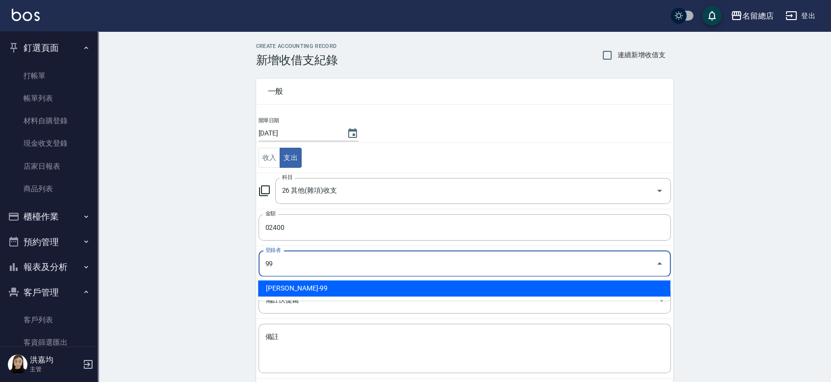
click at [368, 287] on li "[PERSON_NAME]-99" at bounding box center [464, 289] width 412 height 16
type input "[PERSON_NAME]-99"
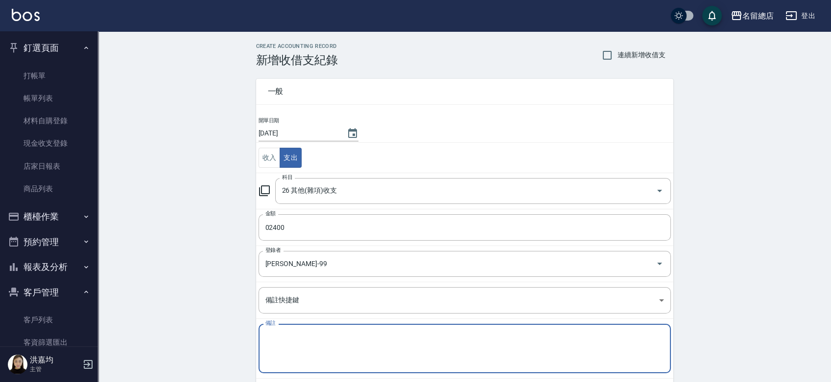
click at [330, 336] on textarea "備註" at bounding box center [464, 349] width 399 height 33
type textarea "d"
click at [310, 341] on textarea "咖啡豆" at bounding box center [464, 349] width 399 height 33
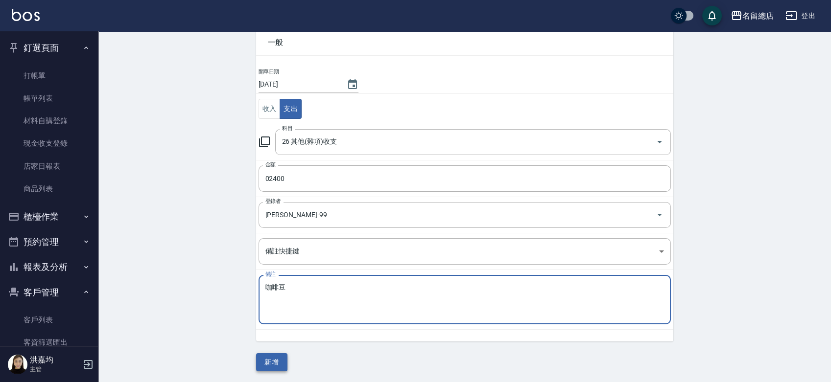
type textarea "咖啡豆"
click at [278, 359] on button "新增" at bounding box center [271, 363] width 31 height 18
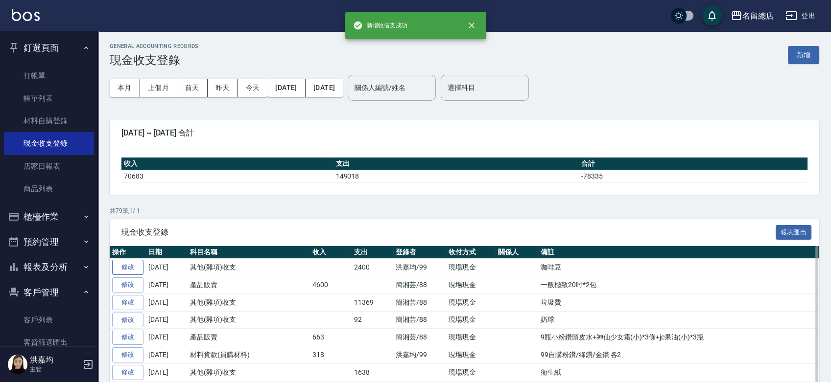
click at [123, 269] on link "修改" at bounding box center [127, 267] width 31 height 15
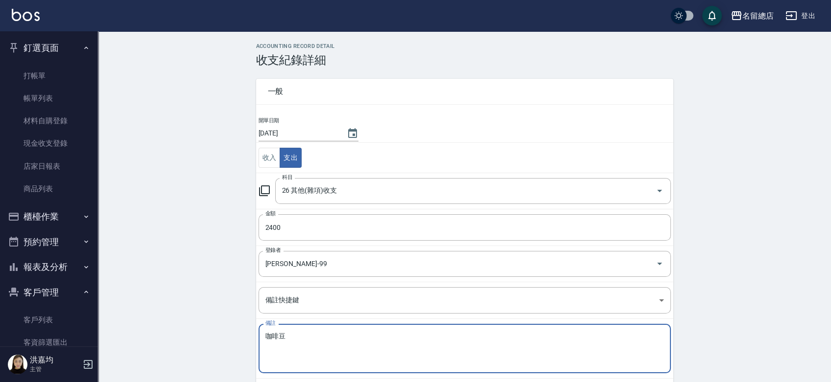
click at [265, 334] on textarea "咖啡豆" at bounding box center [464, 349] width 399 height 33
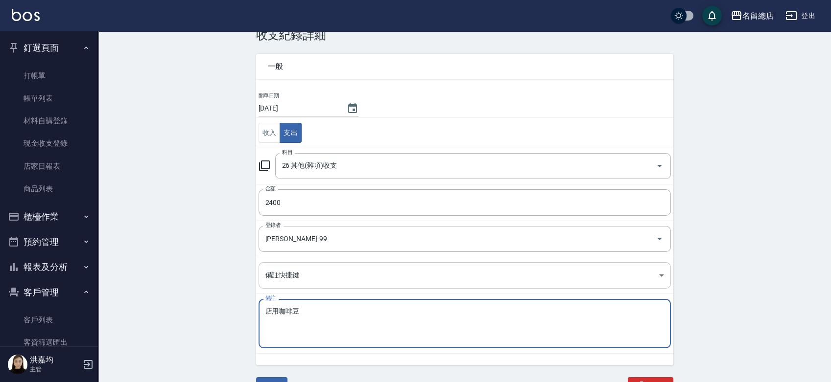
scroll to position [37, 0]
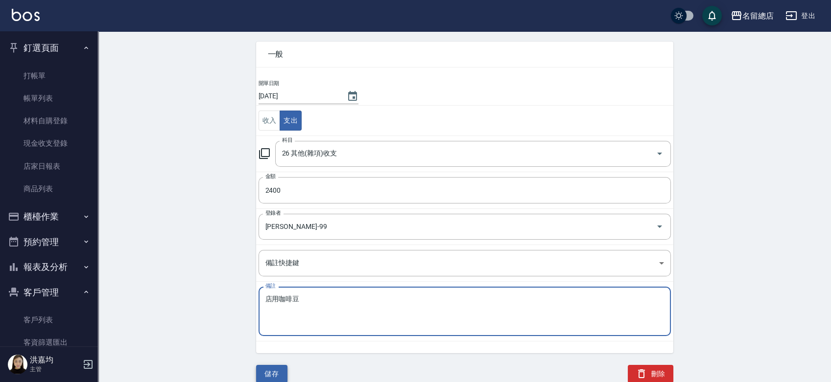
type textarea "店用咖啡豆"
click at [273, 370] on button "儲存" at bounding box center [271, 374] width 31 height 18
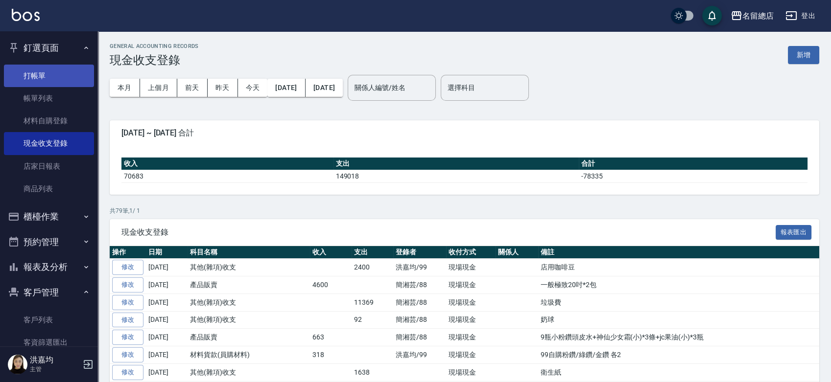
click at [33, 67] on link "打帳單" at bounding box center [49, 76] width 90 height 23
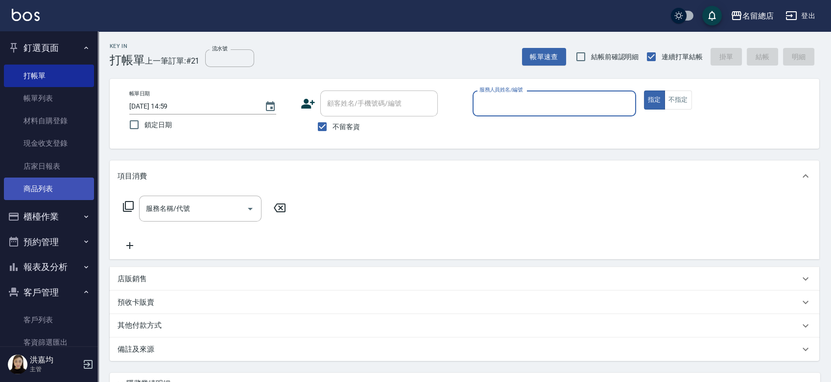
click at [39, 187] on link "商品列表" at bounding box center [49, 189] width 90 height 23
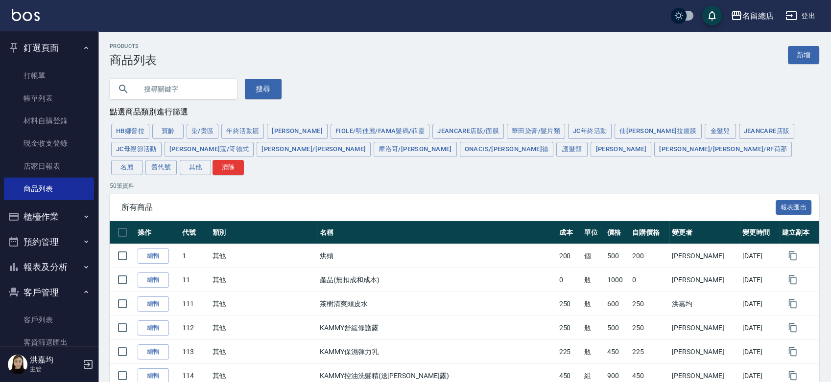
click at [161, 97] on input "text" at bounding box center [183, 89] width 92 height 26
type input "舒張"
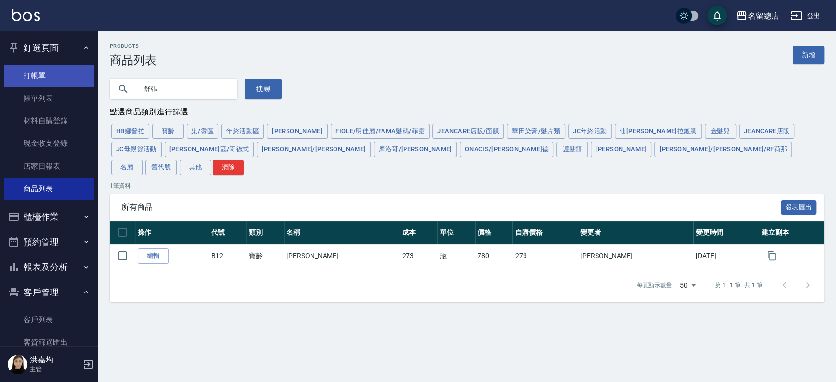
click at [47, 74] on link "打帳單" at bounding box center [49, 76] width 90 height 23
